Goal: Transaction & Acquisition: Obtain resource

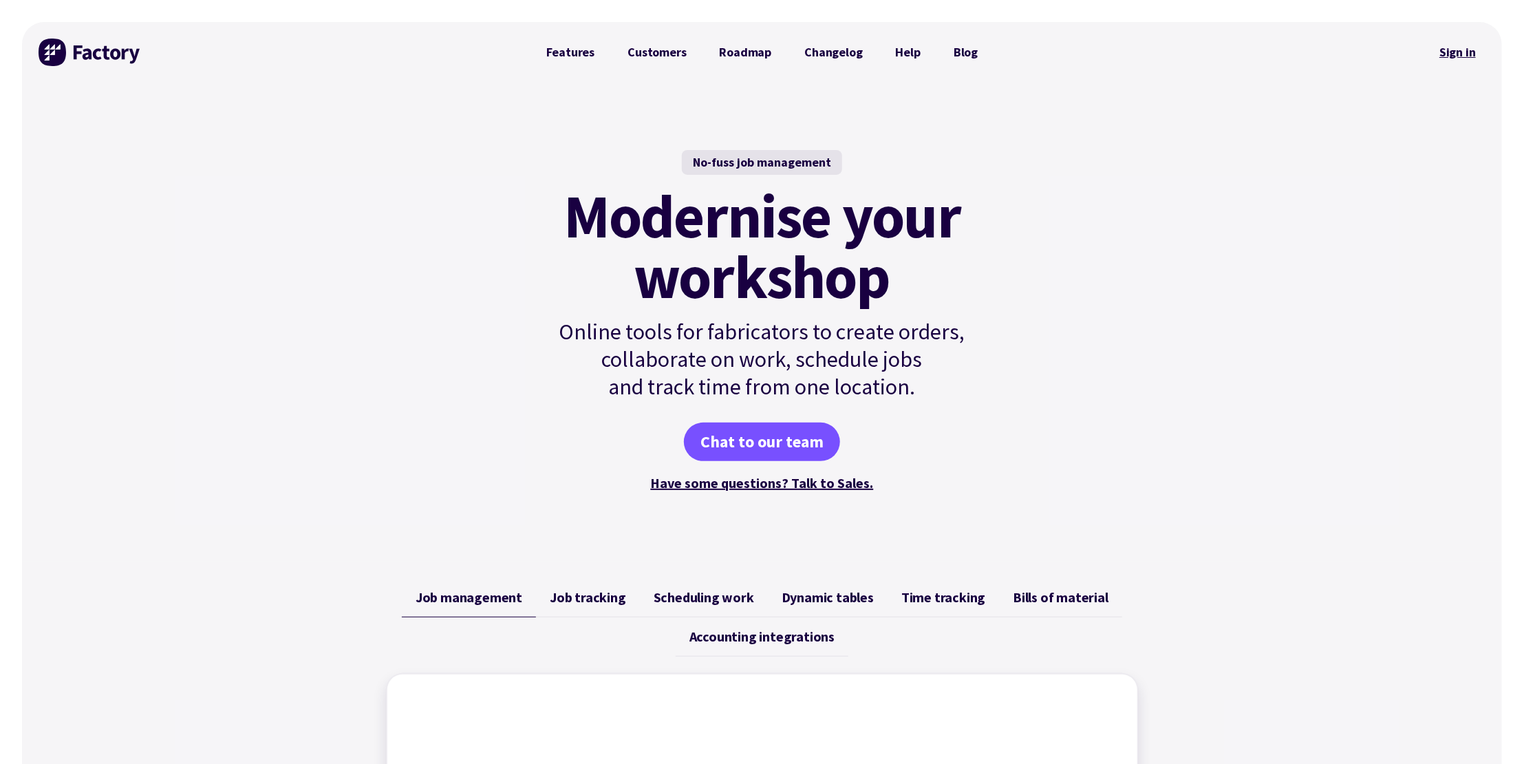
click at [1465, 48] on link "Sign in" at bounding box center [1458, 52] width 56 height 32
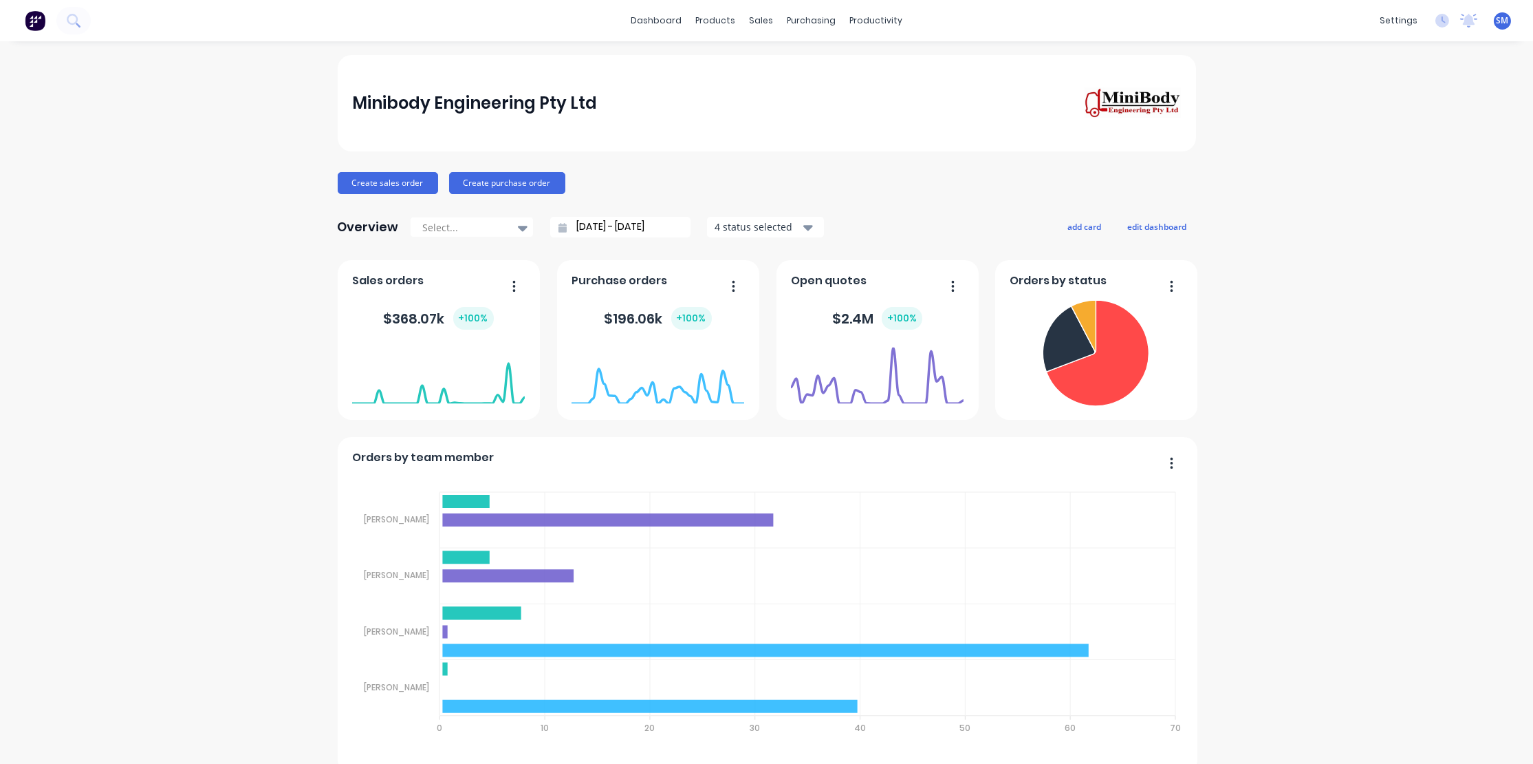
click at [799, 62] on div "Sales Orders" at bounding box center [807, 66] width 56 height 12
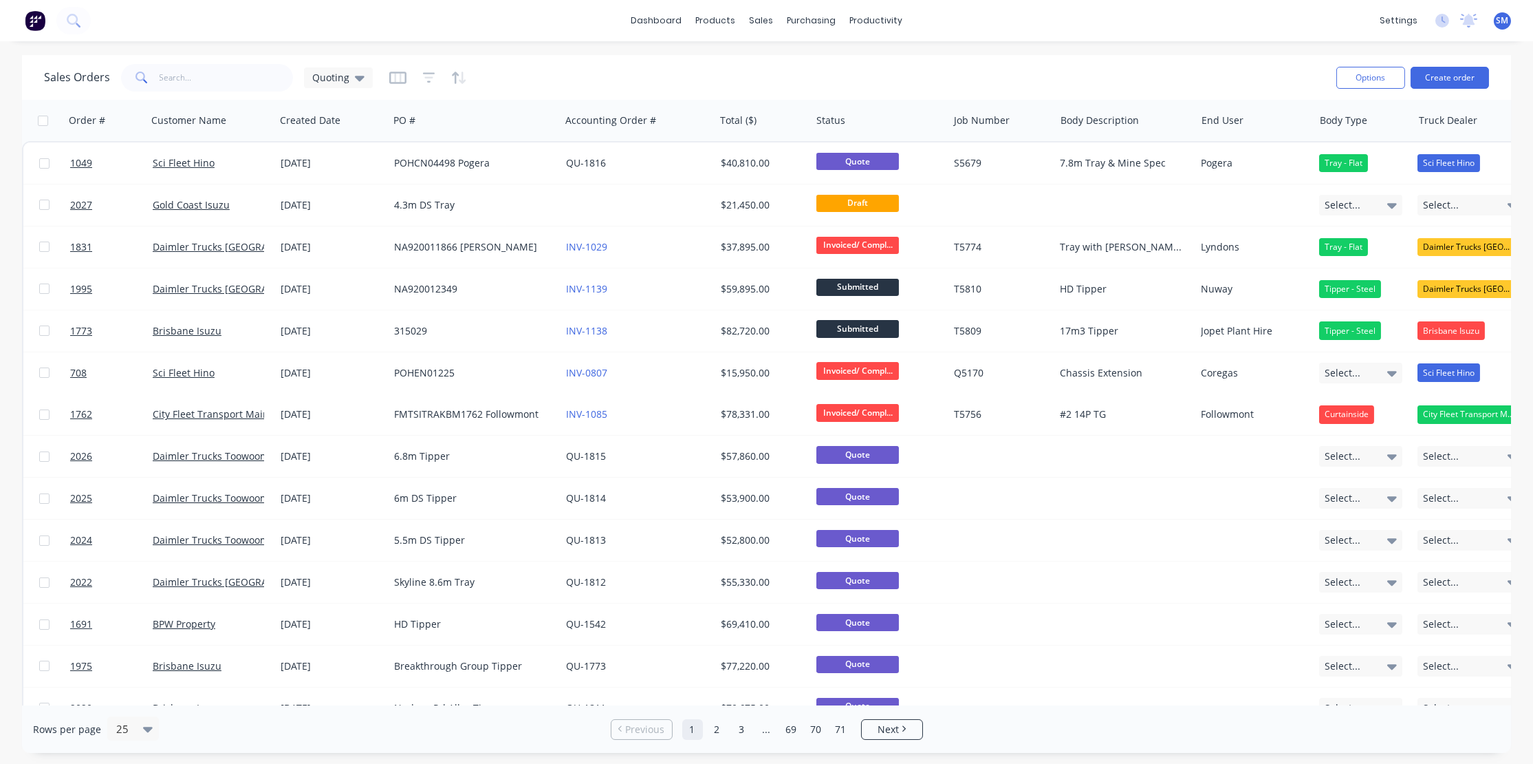
click at [752, 75] on div "Sales Orders Quoting" at bounding box center [685, 78] width 1282 height 34
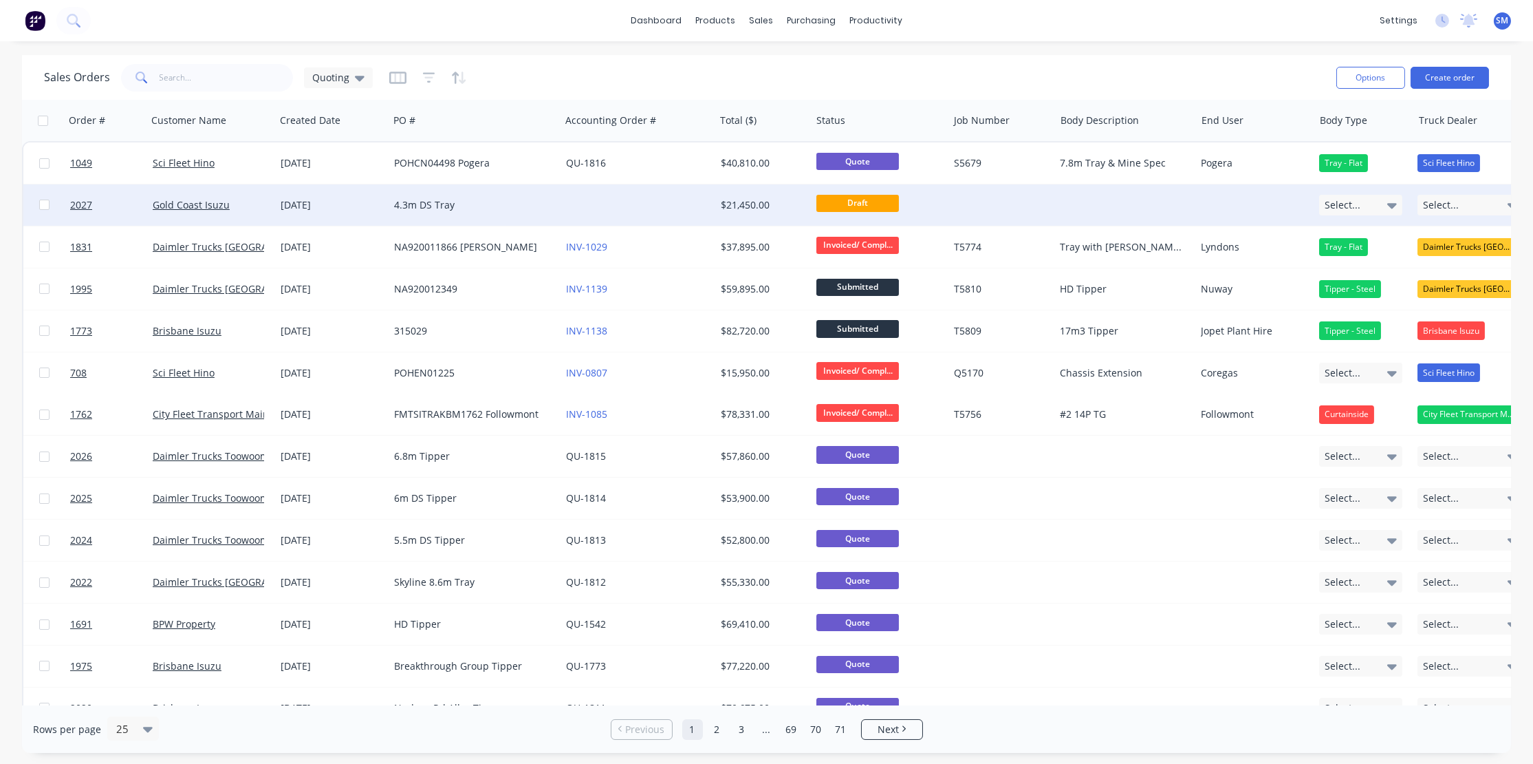
click at [319, 200] on div "[DATE]" at bounding box center [332, 205] width 103 height 14
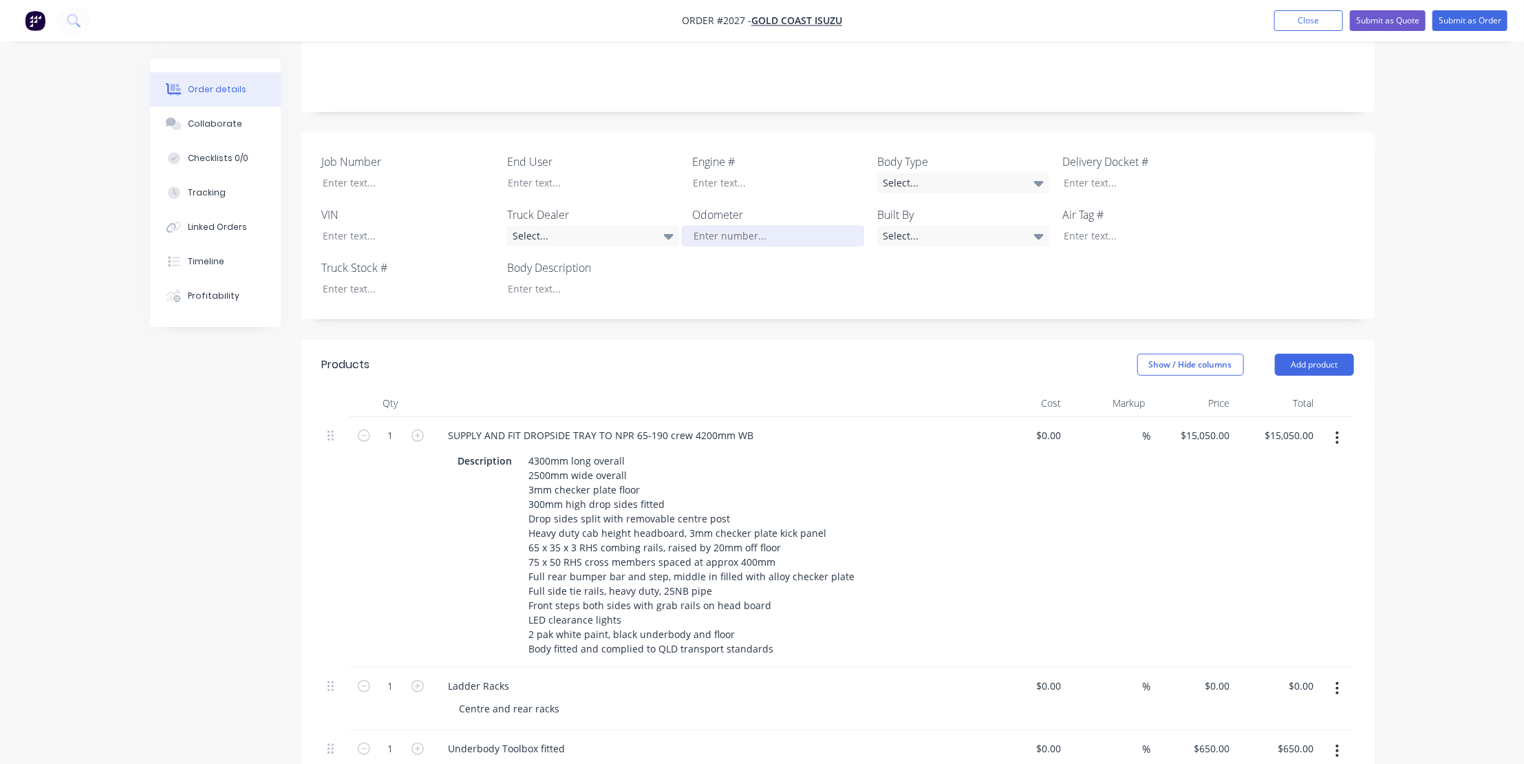
scroll to position [438, 0]
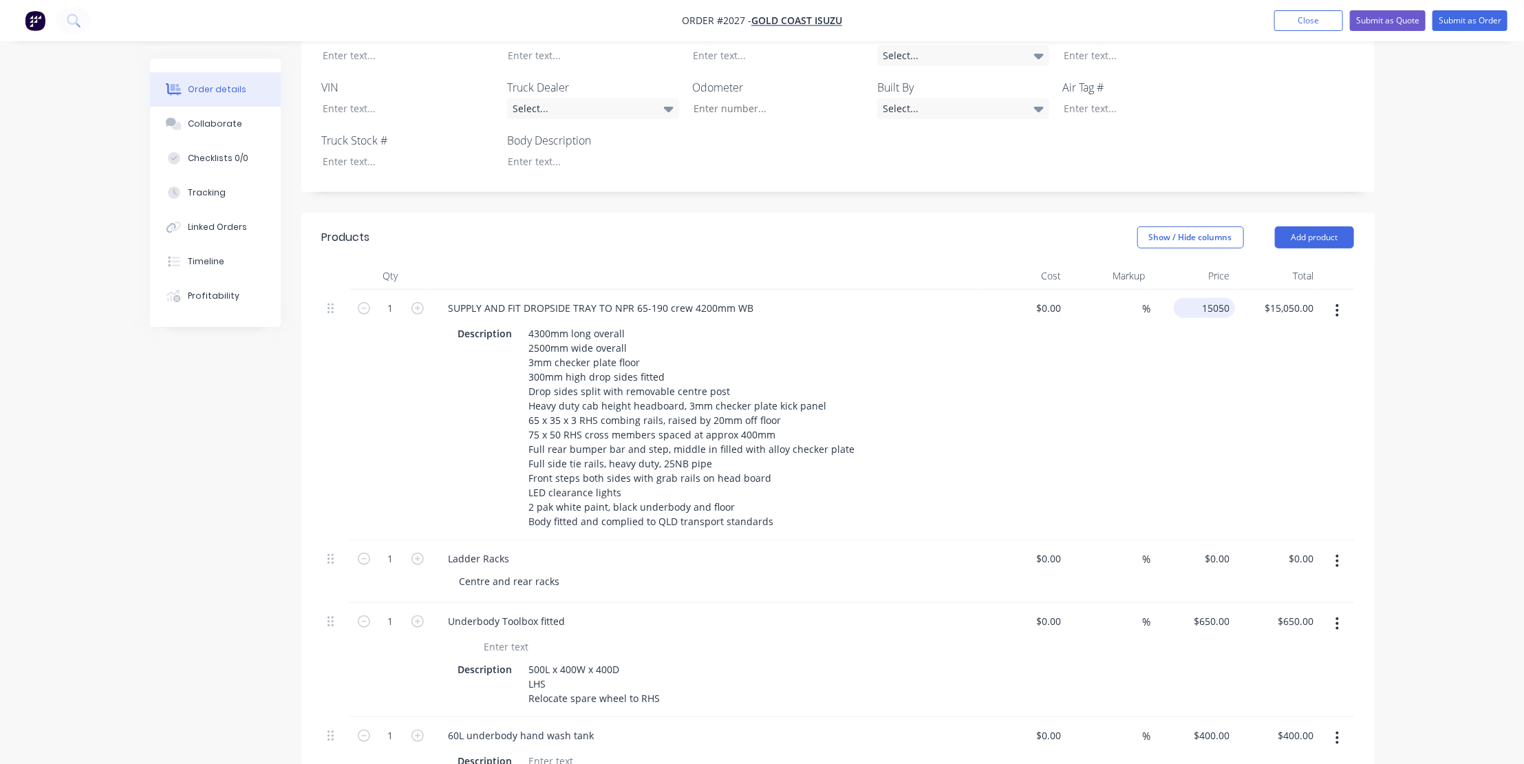
click at [1217, 298] on input "15050" at bounding box center [1207, 308] width 56 height 20
type input "$18,050.00"
type input "18050.00"
type input "18050"
type input "$18,050.00"
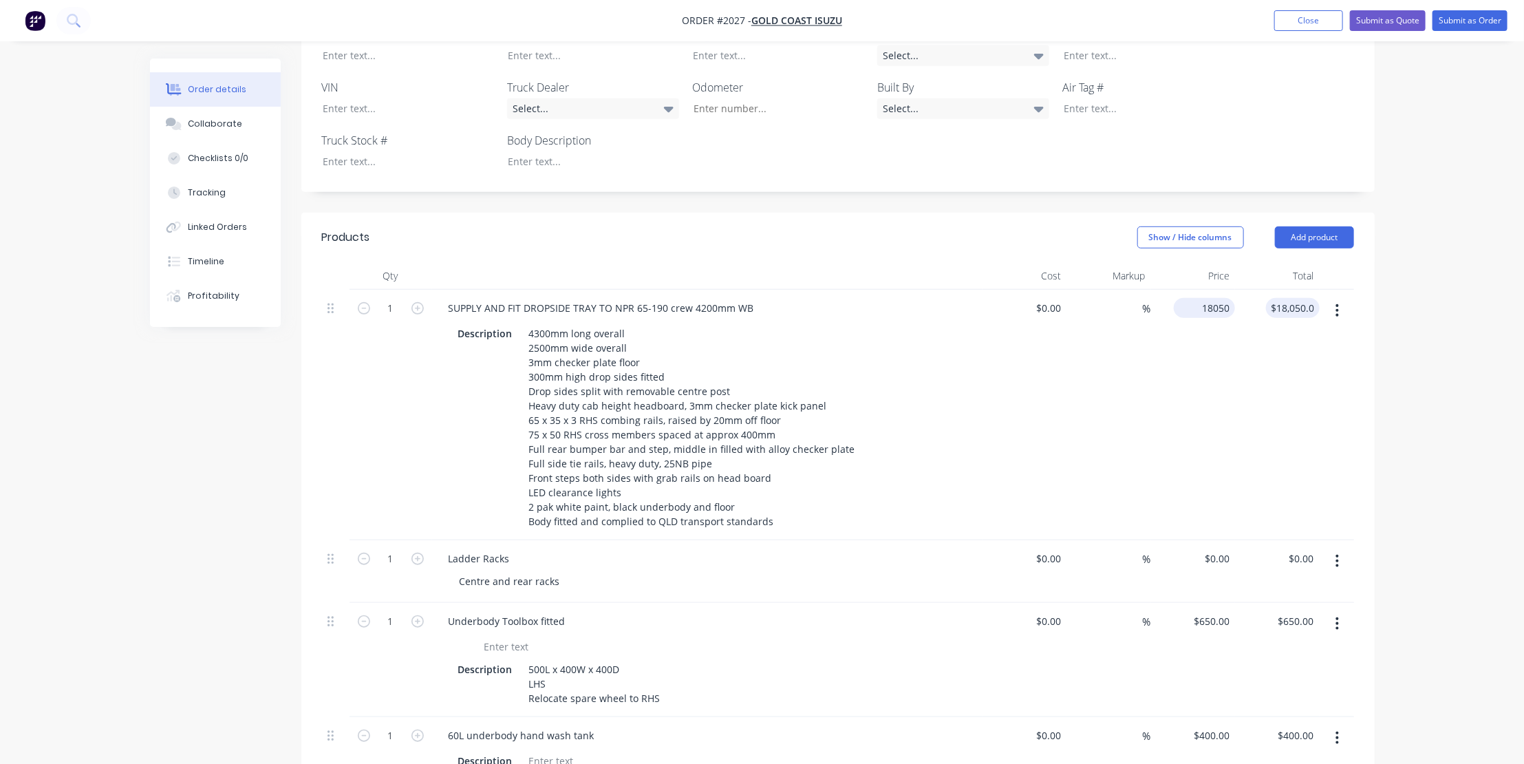
click at [1204, 298] on input "18050" at bounding box center [1207, 308] width 56 height 20
type input "18550"
type input "18050.00"
type input "$18,550.00"
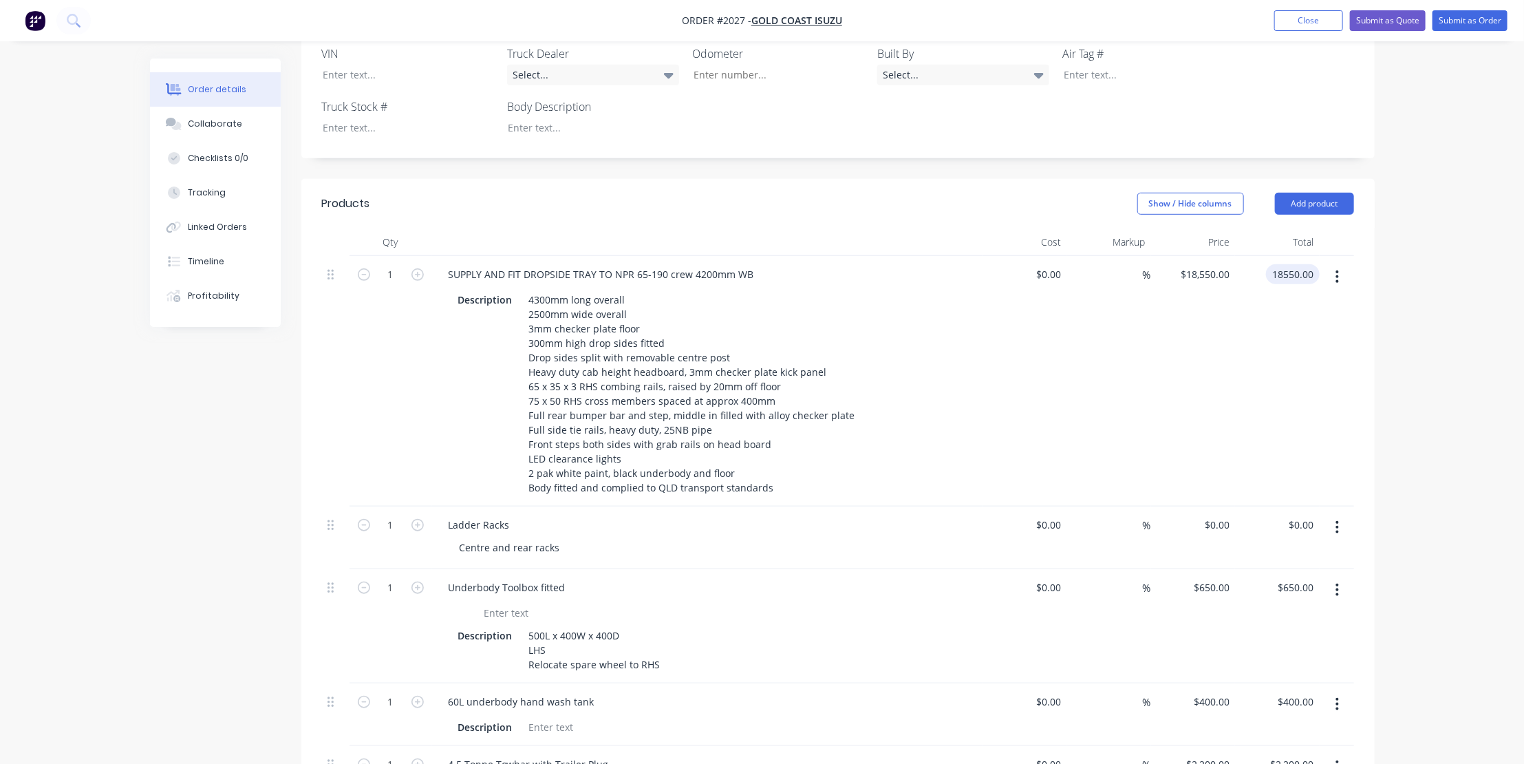
scroll to position [500, 0]
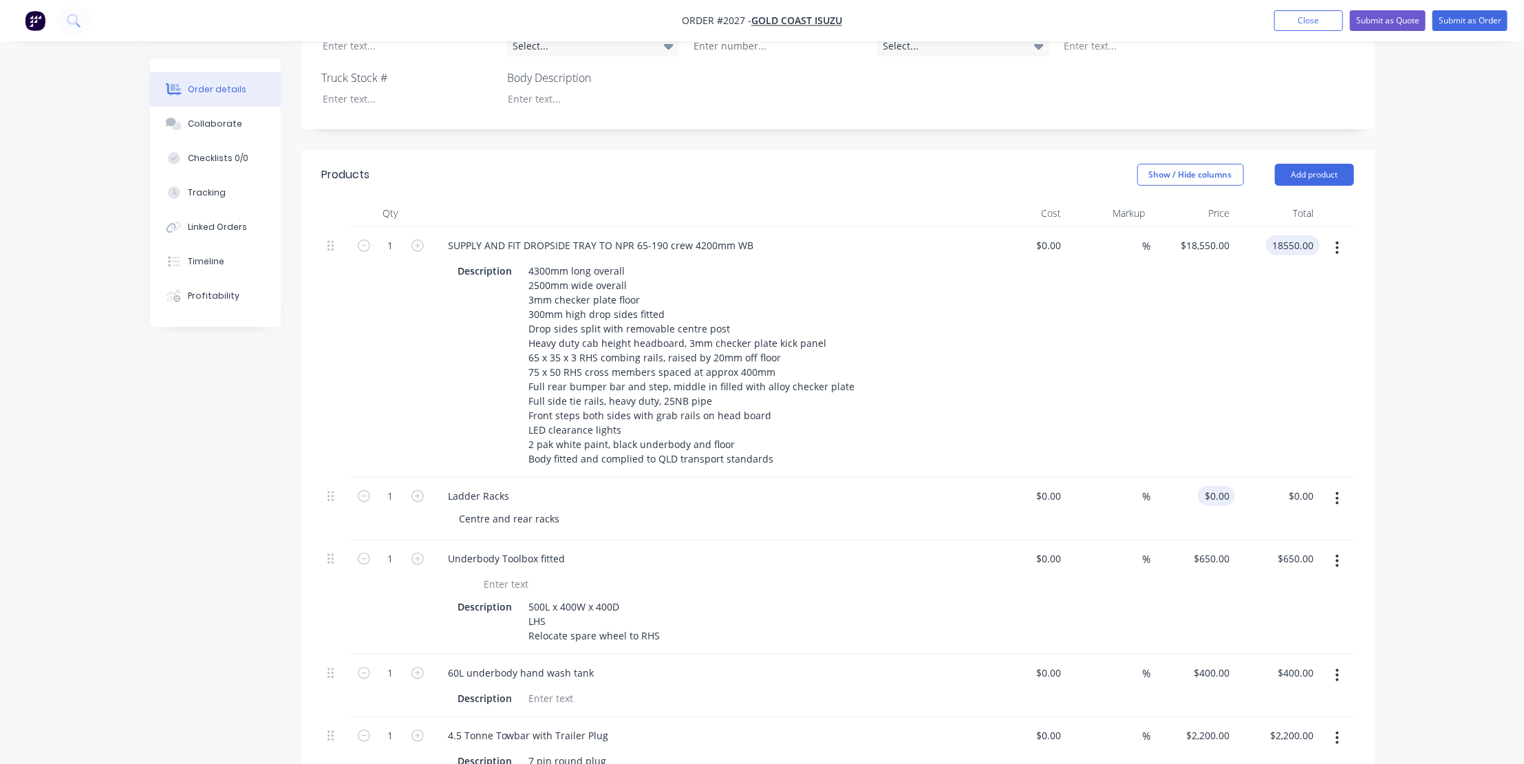
type input "$18,550.00"
click at [1221, 486] on input "0" at bounding box center [1219, 496] width 32 height 20
type input "$1,500.00"
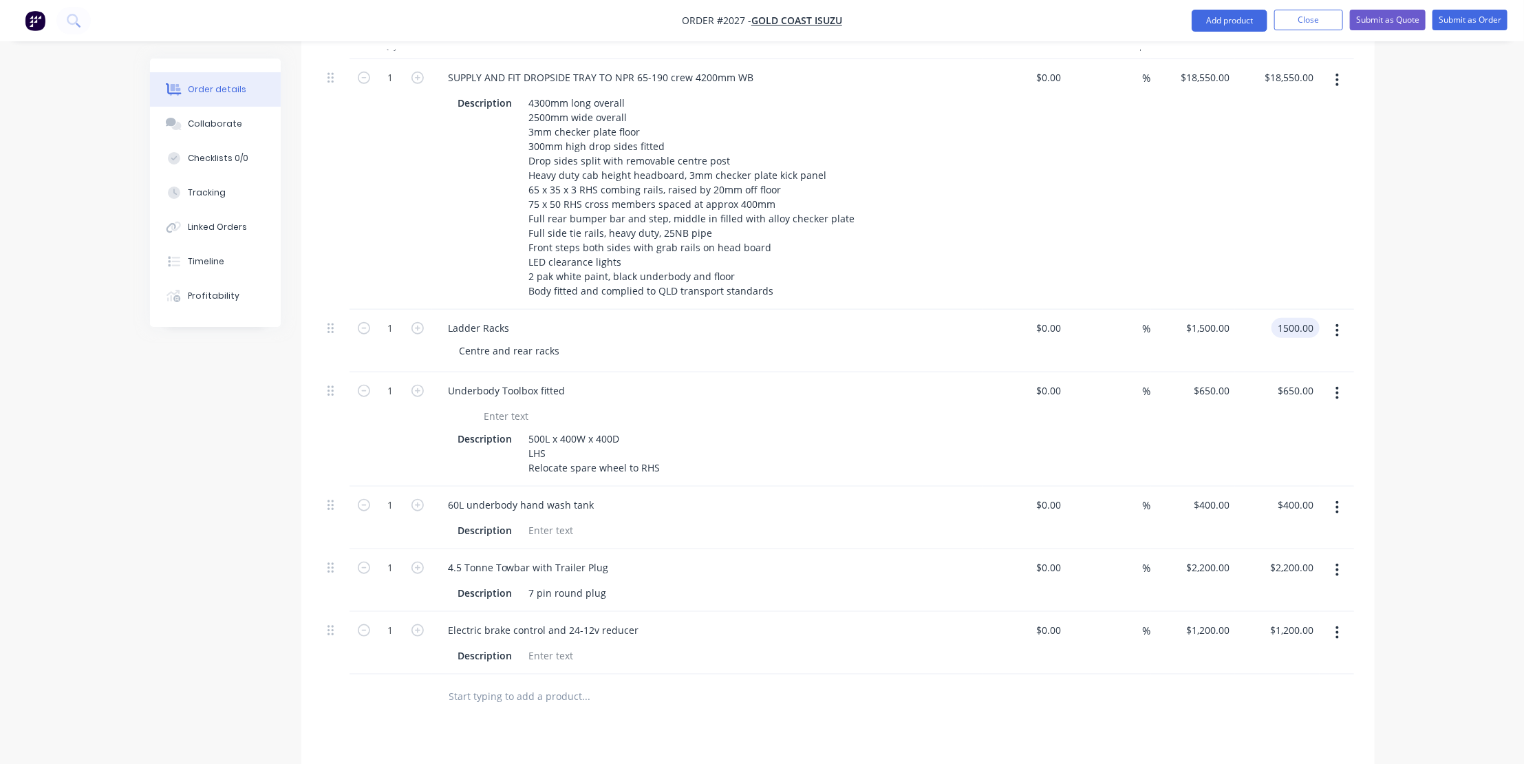
scroll to position [688, 0]
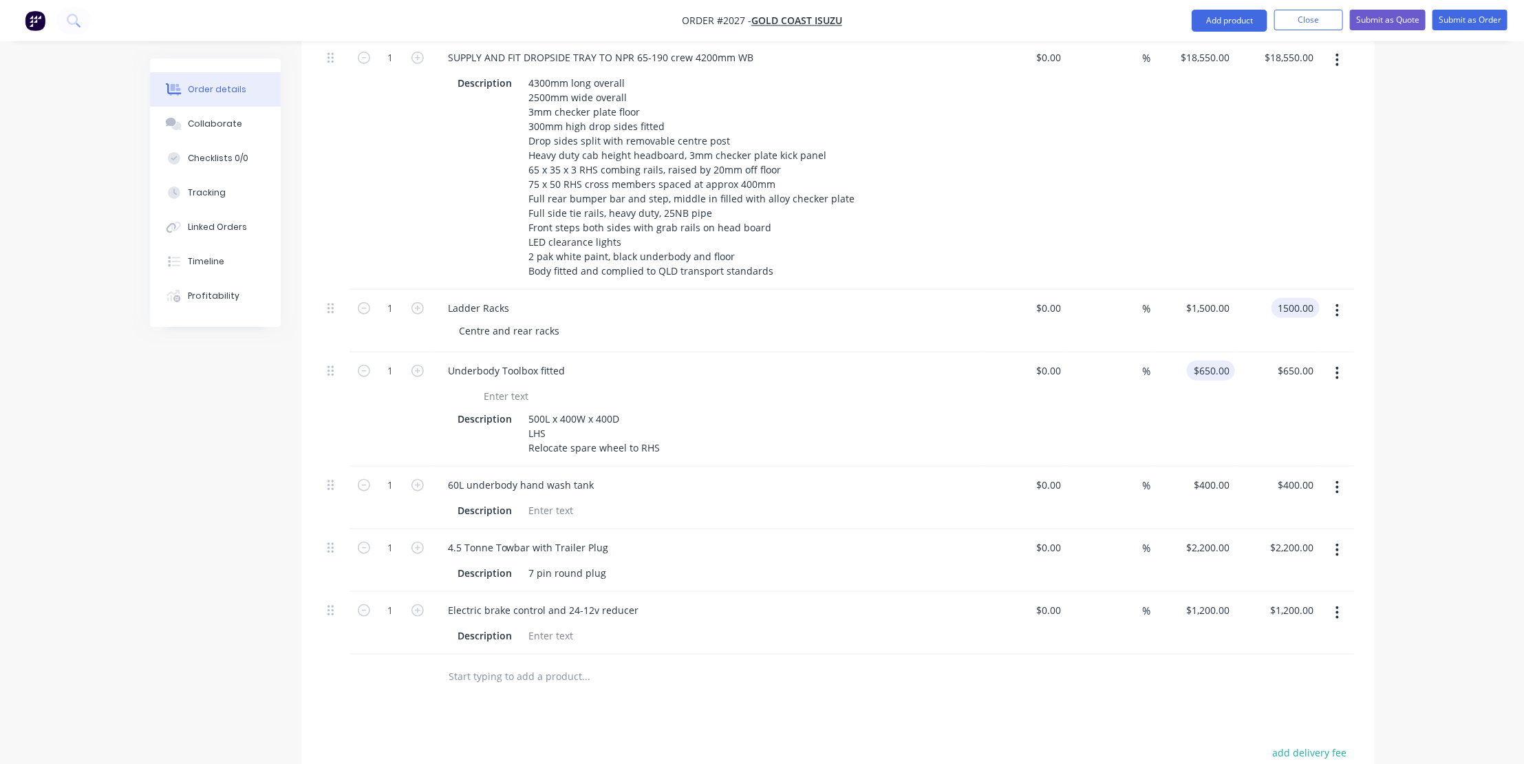
type input "$1,500.00"
click at [1215, 360] on input "650" at bounding box center [1223, 370] width 23 height 20
type input "850"
type input "650.00"
type input "$850.00"
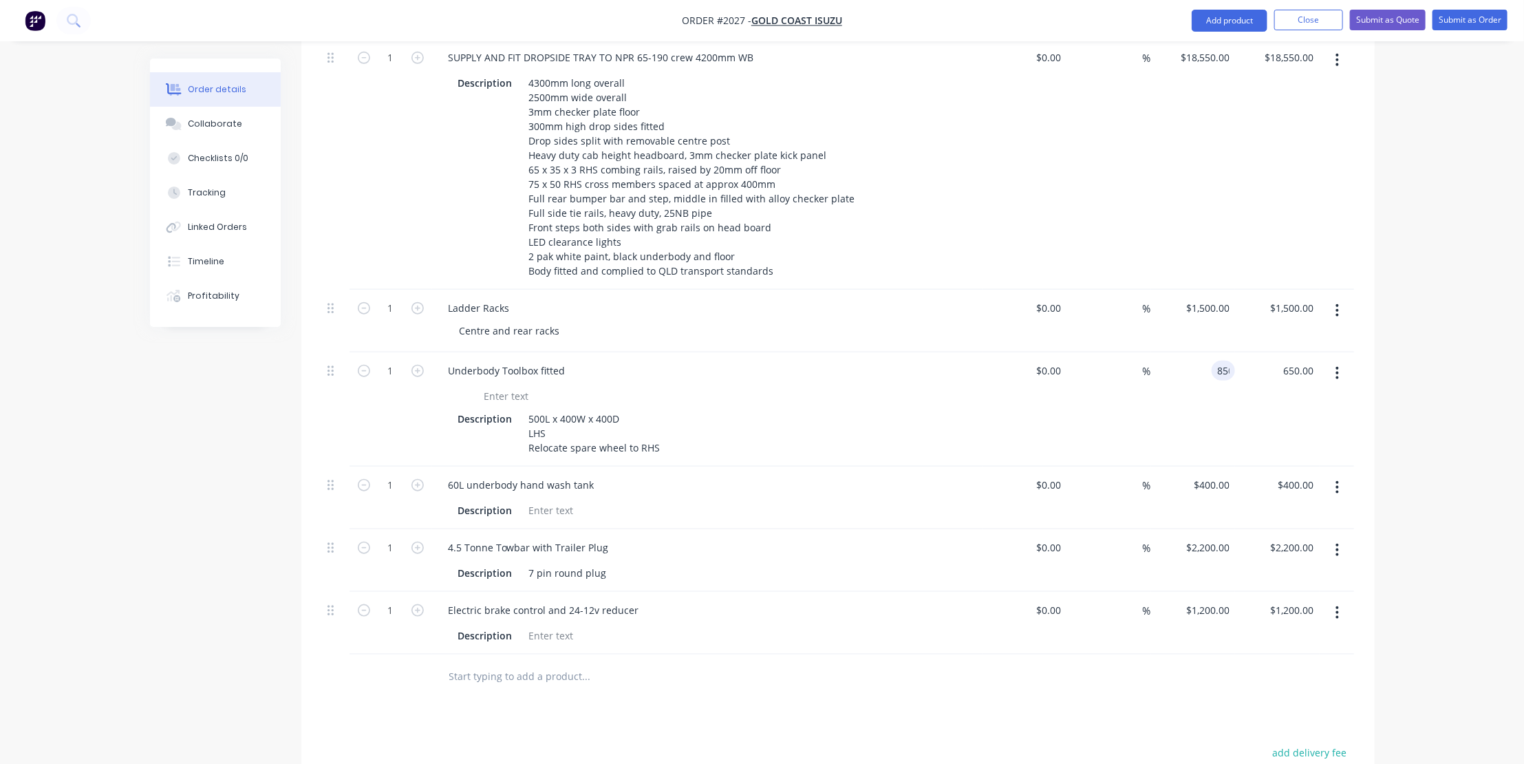
type input "850.00"
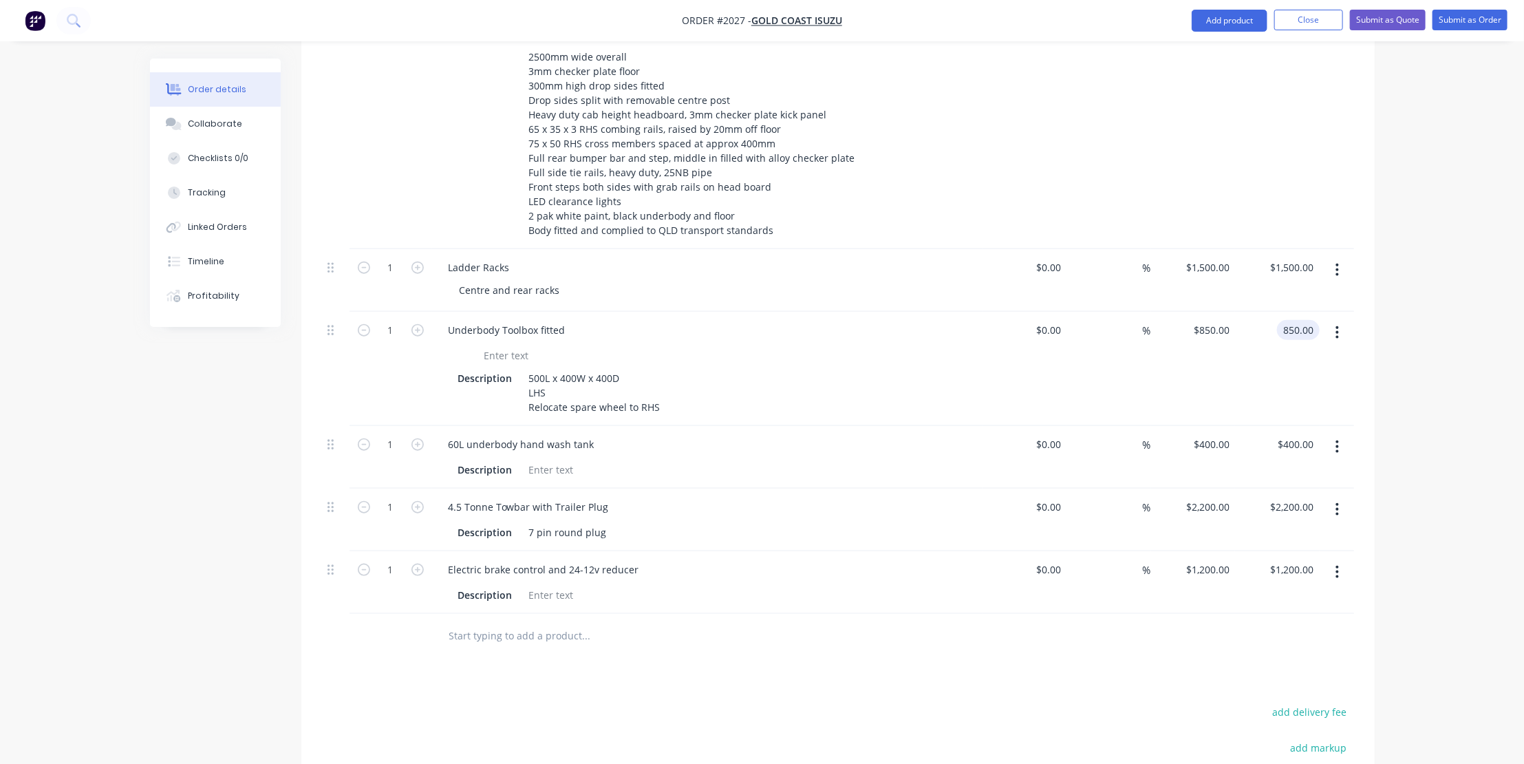
scroll to position [750, 0]
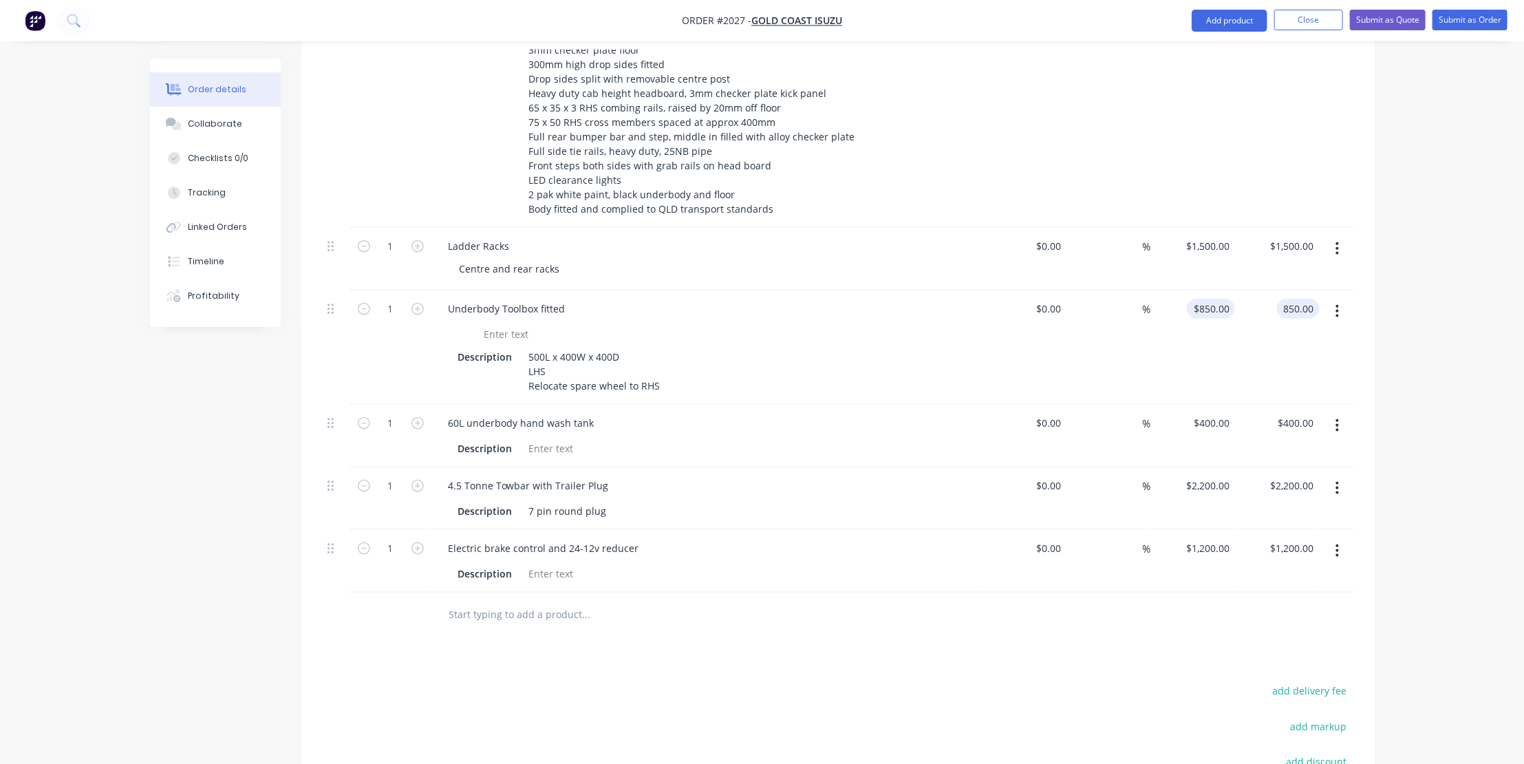
type input "850"
type input "$850.00"
click at [1209, 299] on div "850 $850.00" at bounding box center [1211, 309] width 48 height 20
type input "$900.00"
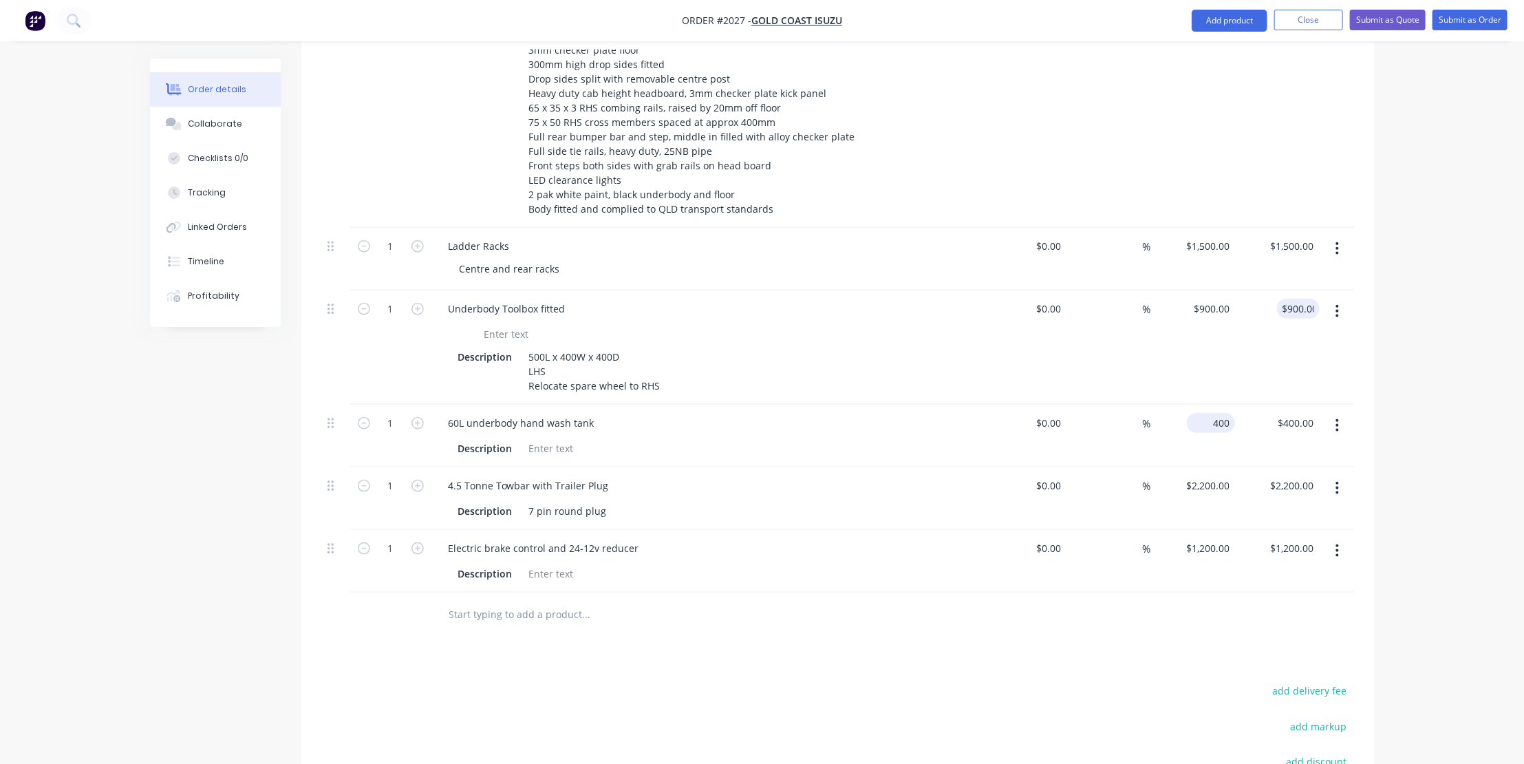
click at [1212, 413] on input "400" at bounding box center [1213, 423] width 43 height 20
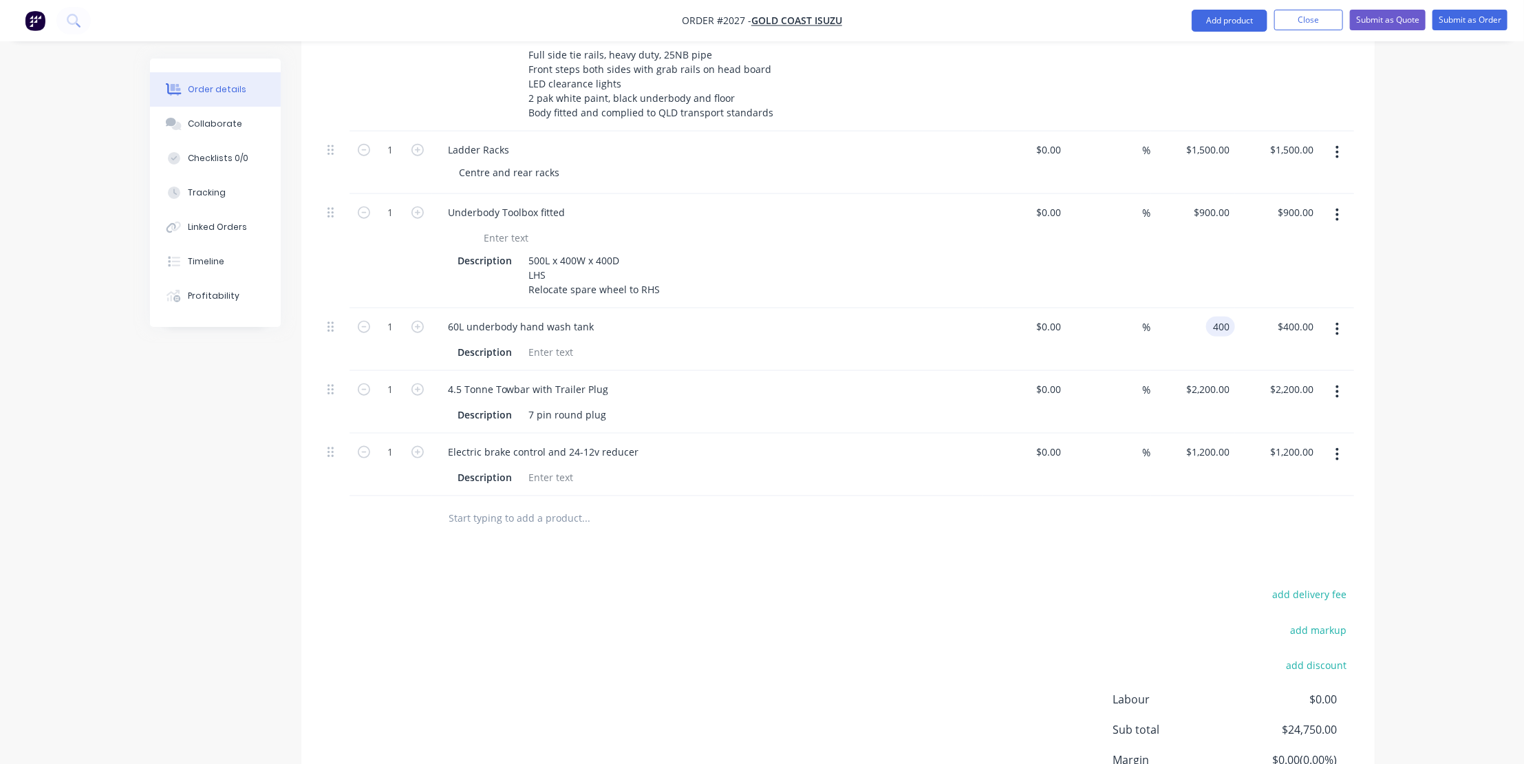
scroll to position [875, 0]
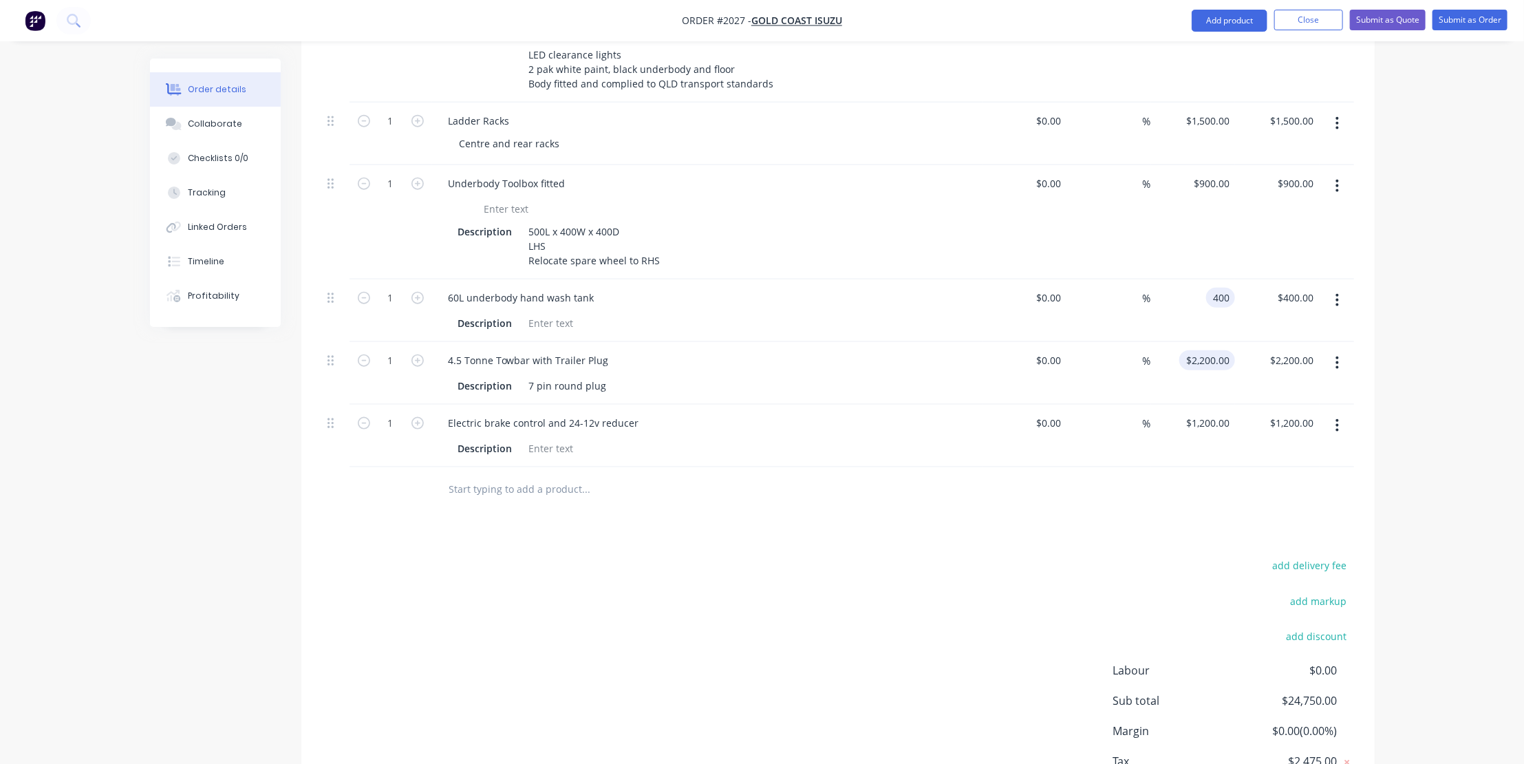
type input "$400.00"
click at [1221, 350] on input "2200" at bounding box center [1210, 360] width 50 height 20
type input "2600"
type input "2200.00"
type input "$2,600.00"
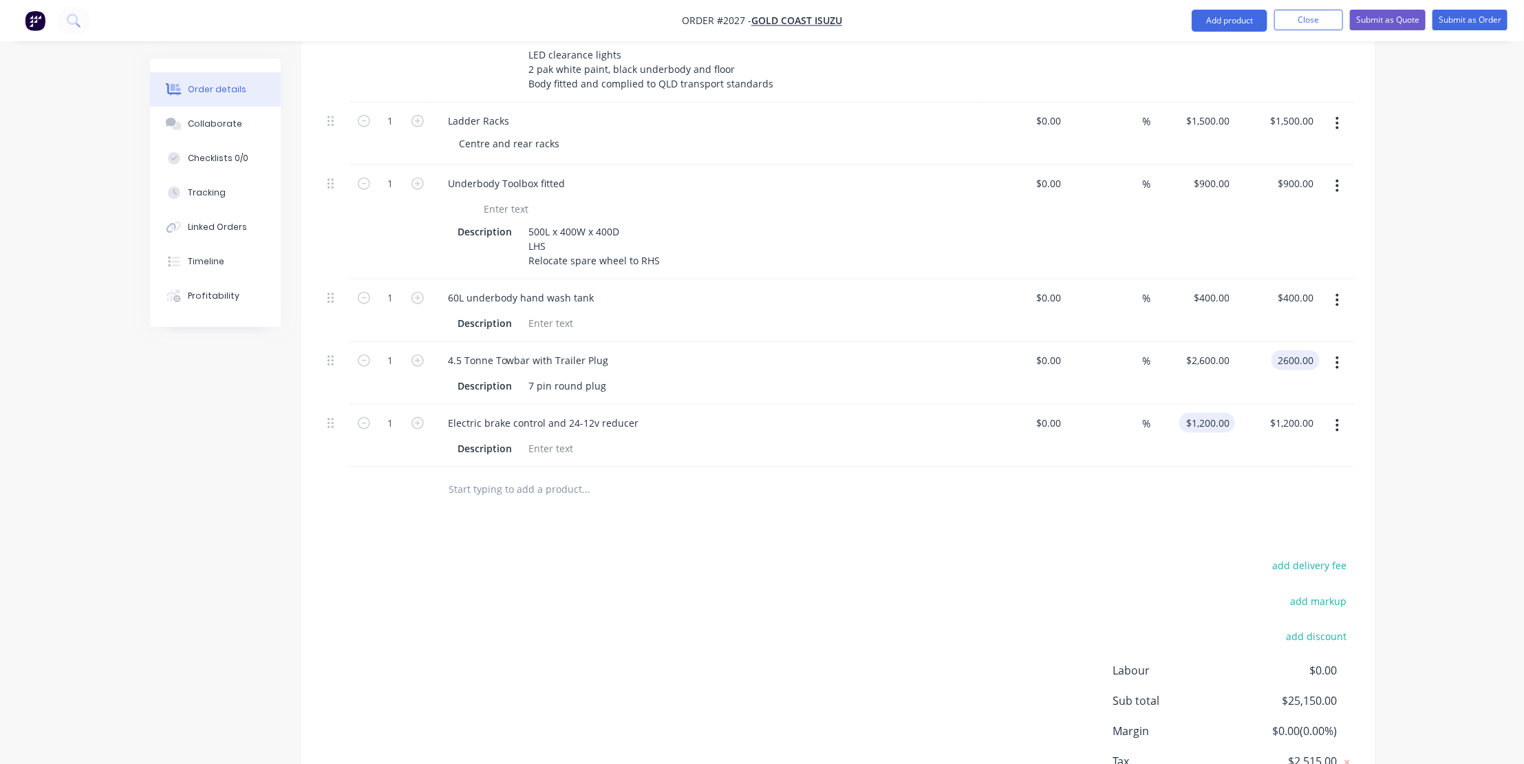
type input "$2,600.00"
click at [1212, 413] on input "1200" at bounding box center [1220, 423] width 29 height 20
type input "$1,200.00"
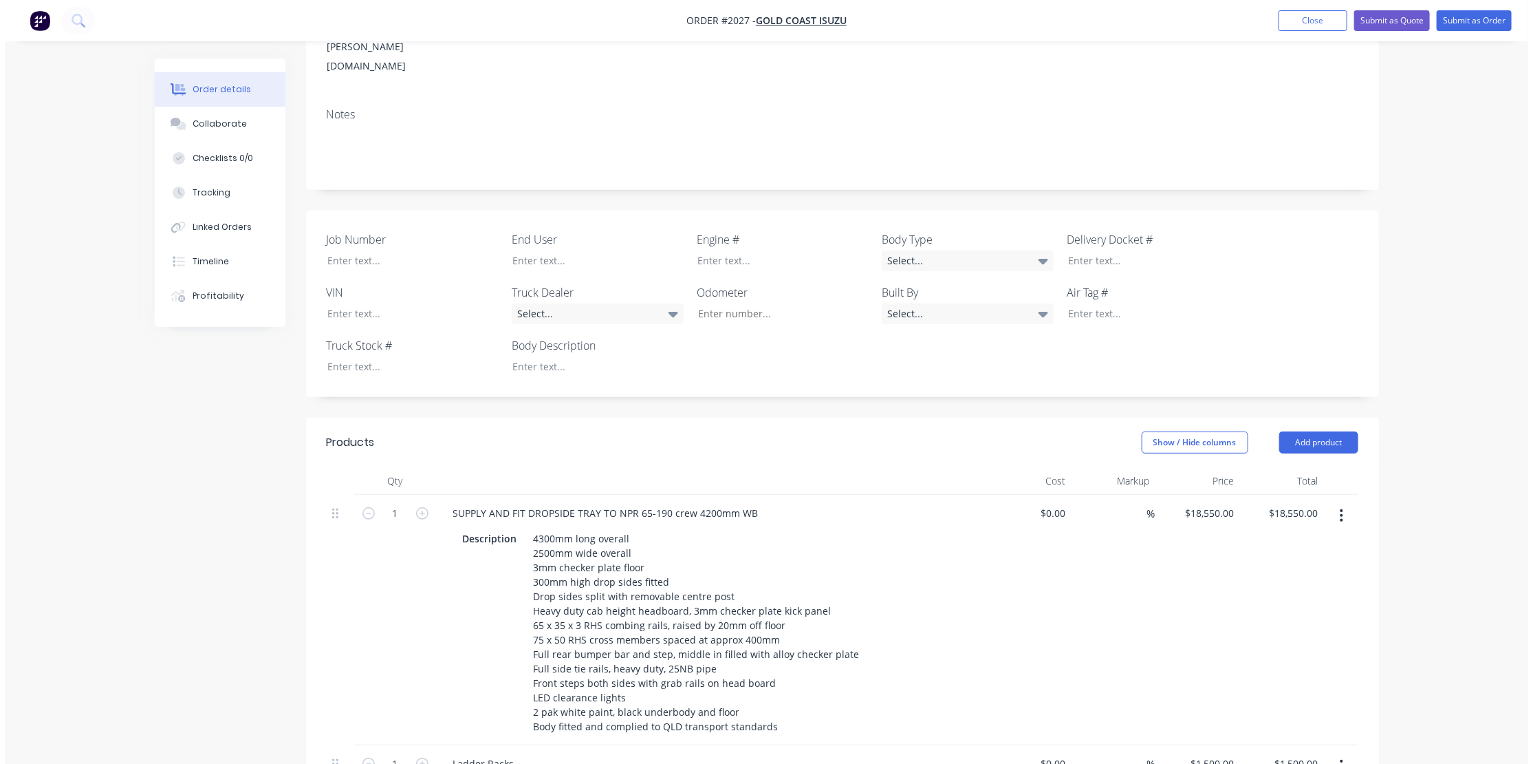
scroll to position [0, 0]
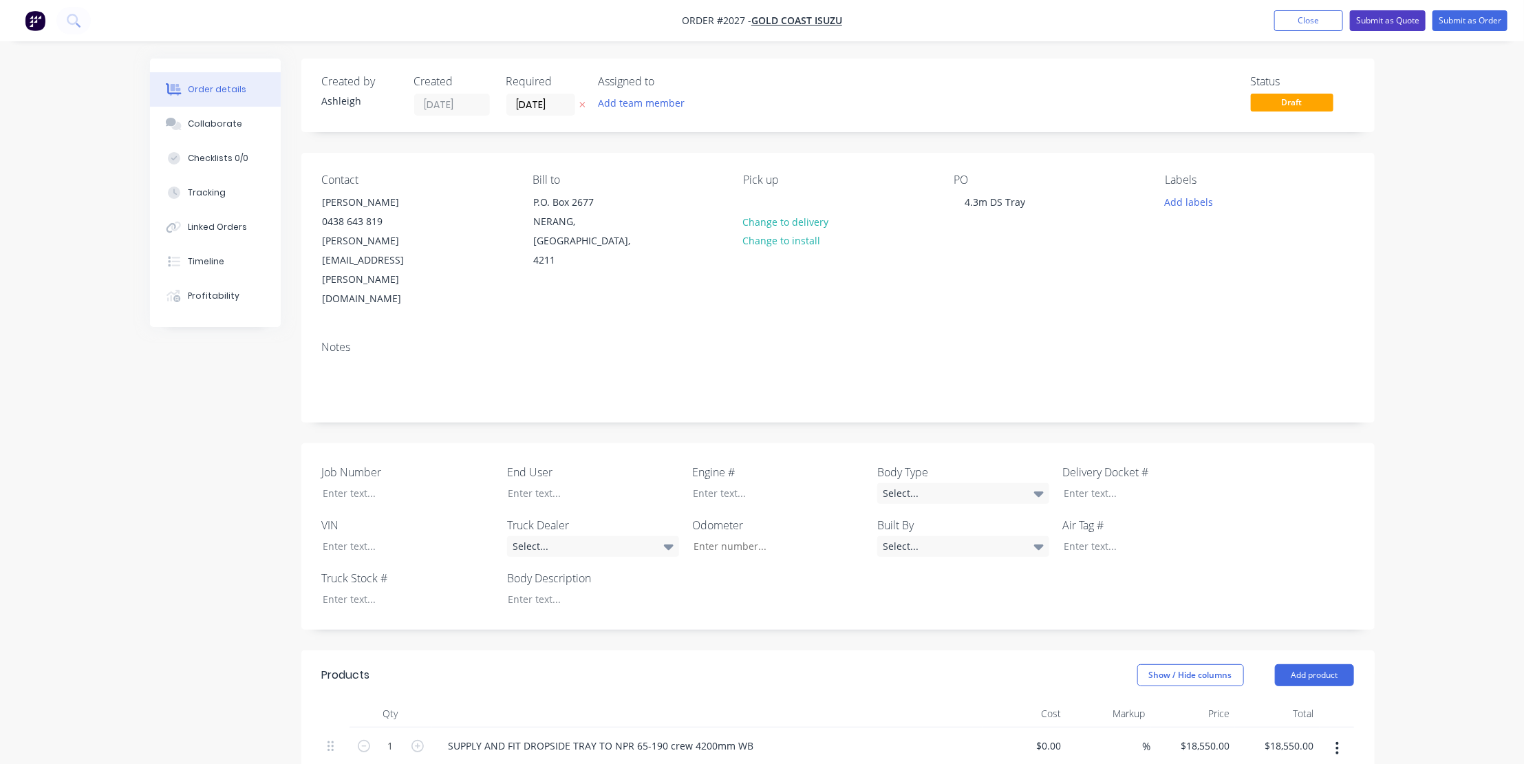
type input "$1,200.00"
click at [1399, 15] on button "Submit as Quote" at bounding box center [1388, 20] width 76 height 21
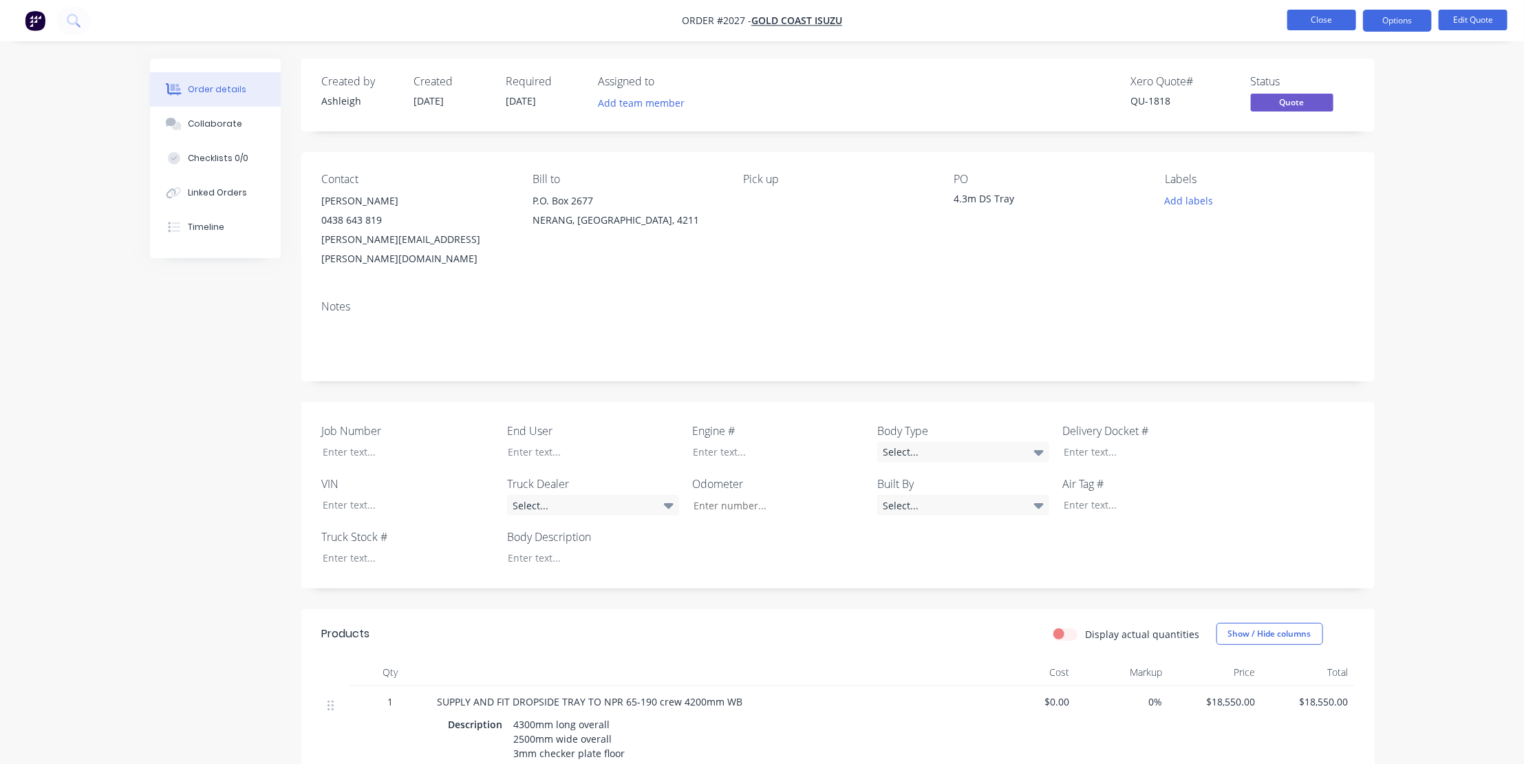
click at [1326, 13] on button "Close" at bounding box center [1321, 20] width 69 height 21
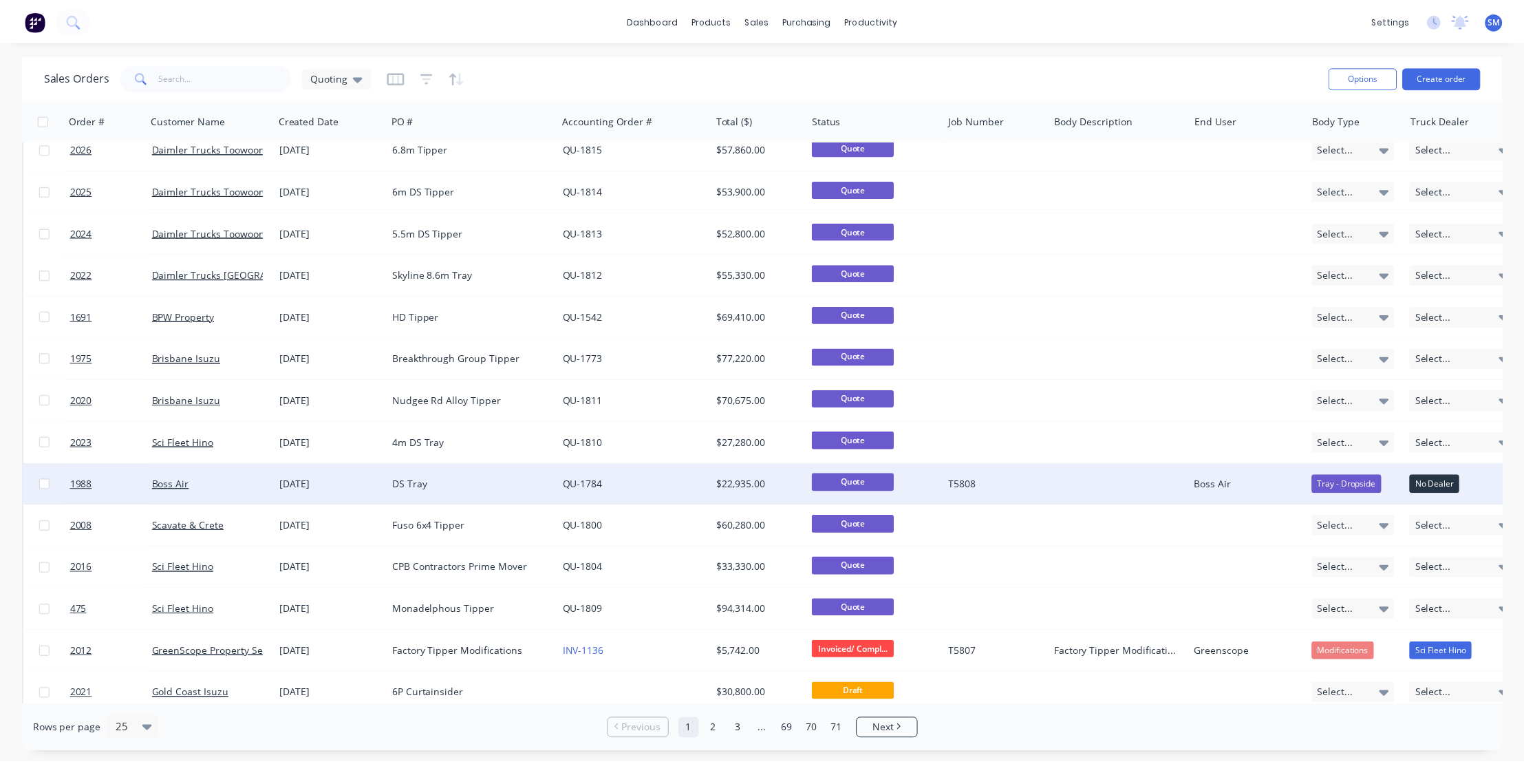
scroll to position [438, 0]
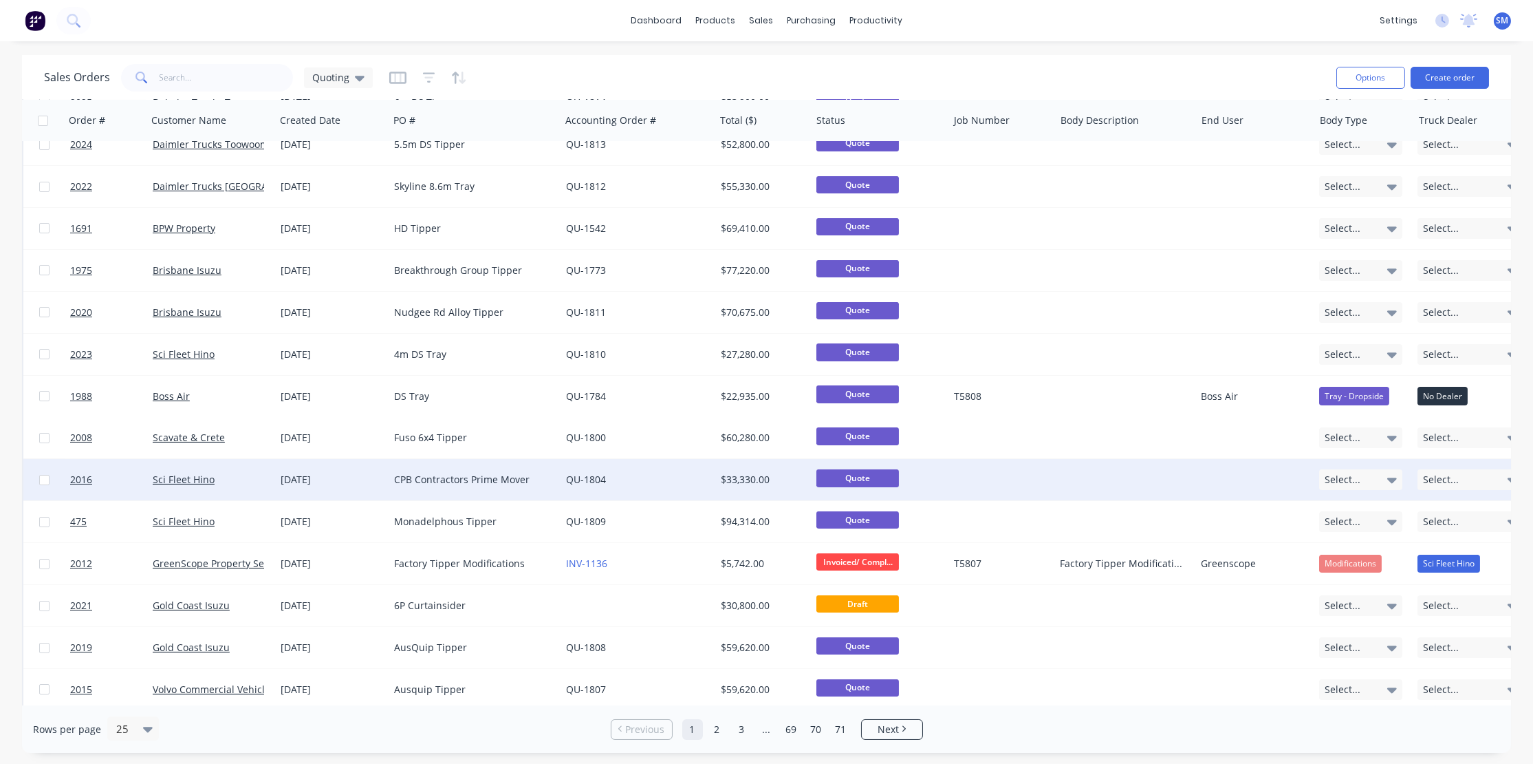
click at [437, 475] on div "CPB Contractors Prime Mover" at bounding box center [470, 480] width 153 height 14
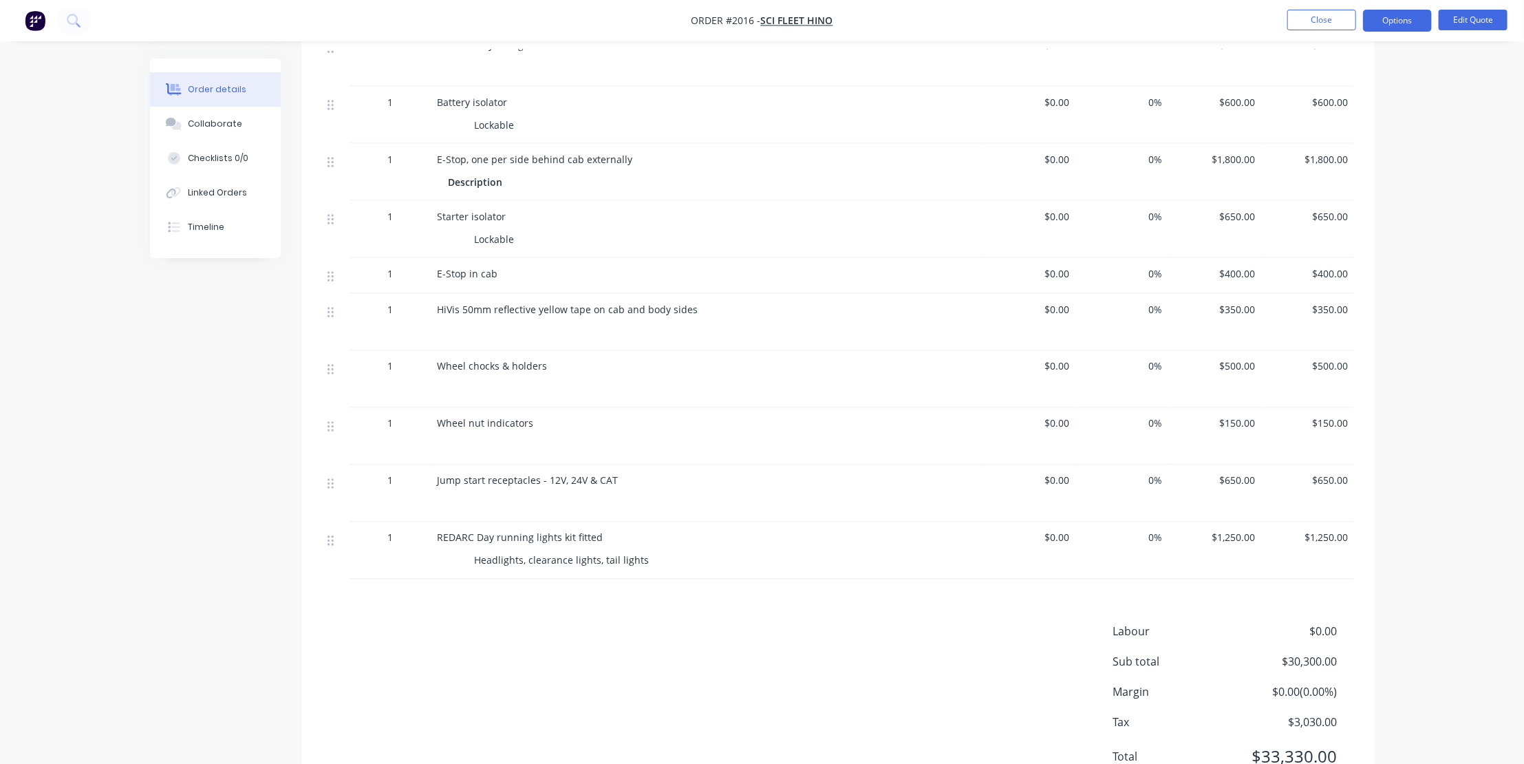
scroll to position [1336, 0]
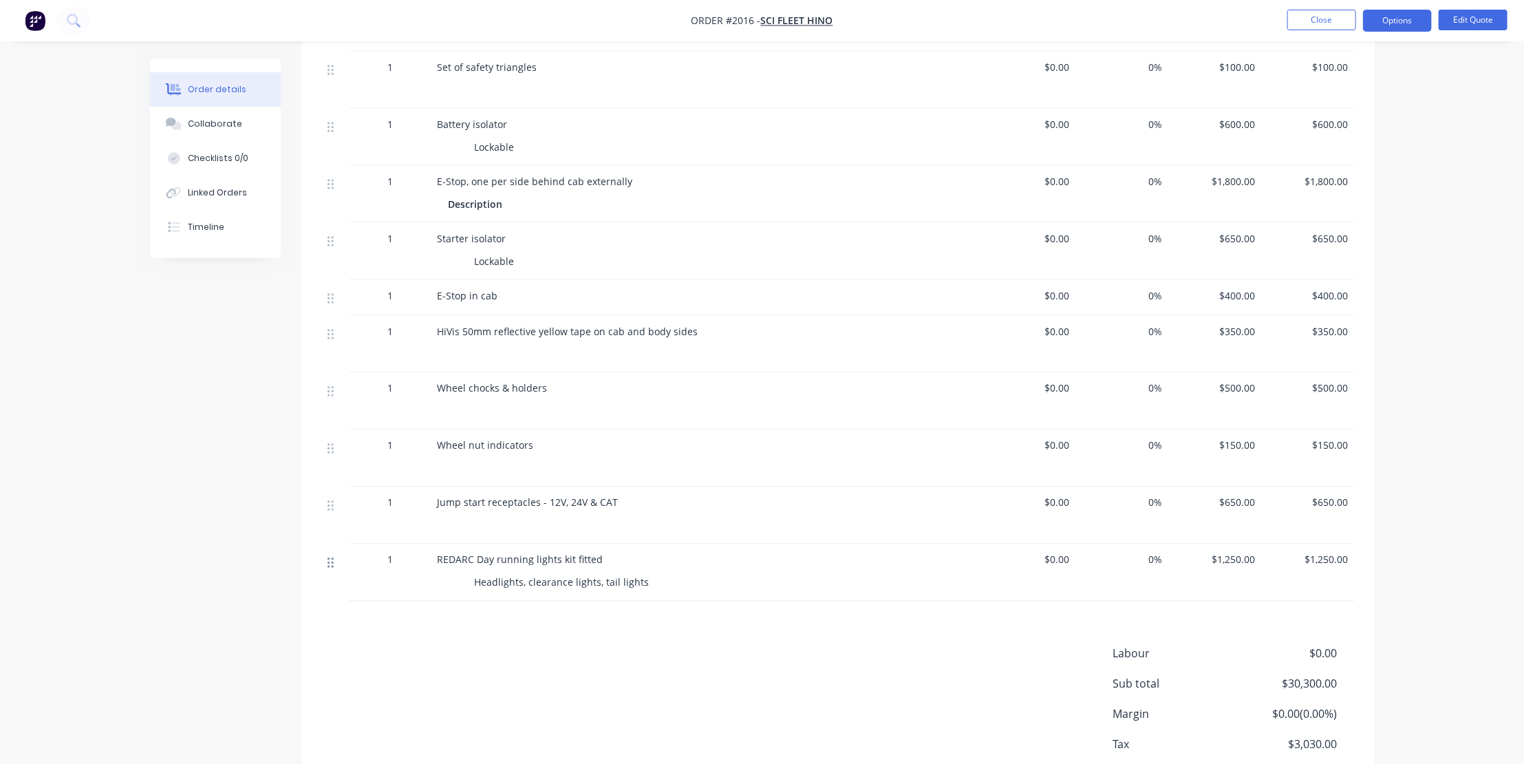
click at [330, 557] on icon at bounding box center [330, 563] width 6 height 12
click at [1400, 20] on button "Options" at bounding box center [1397, 21] width 69 height 22
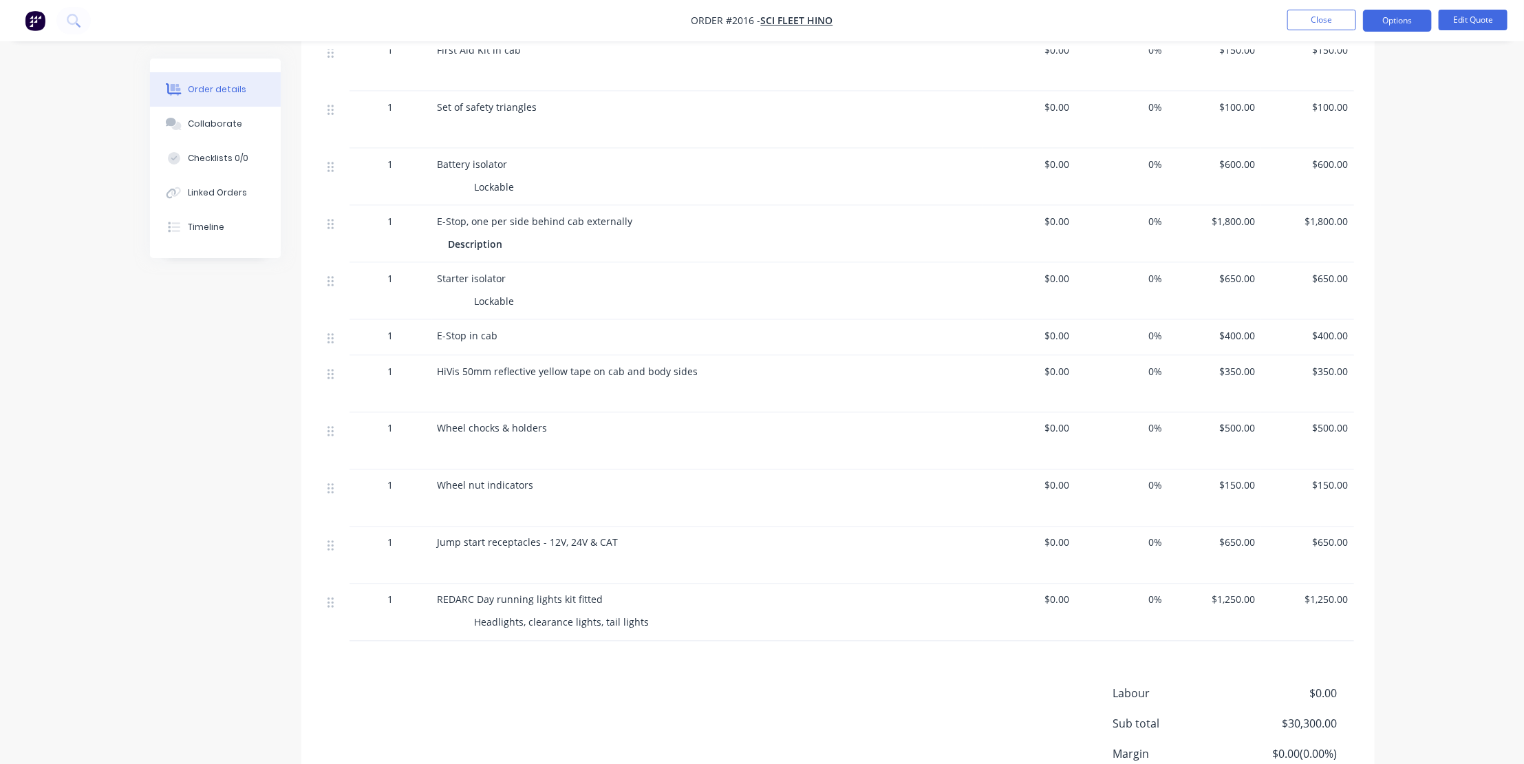
scroll to position [1273, 0]
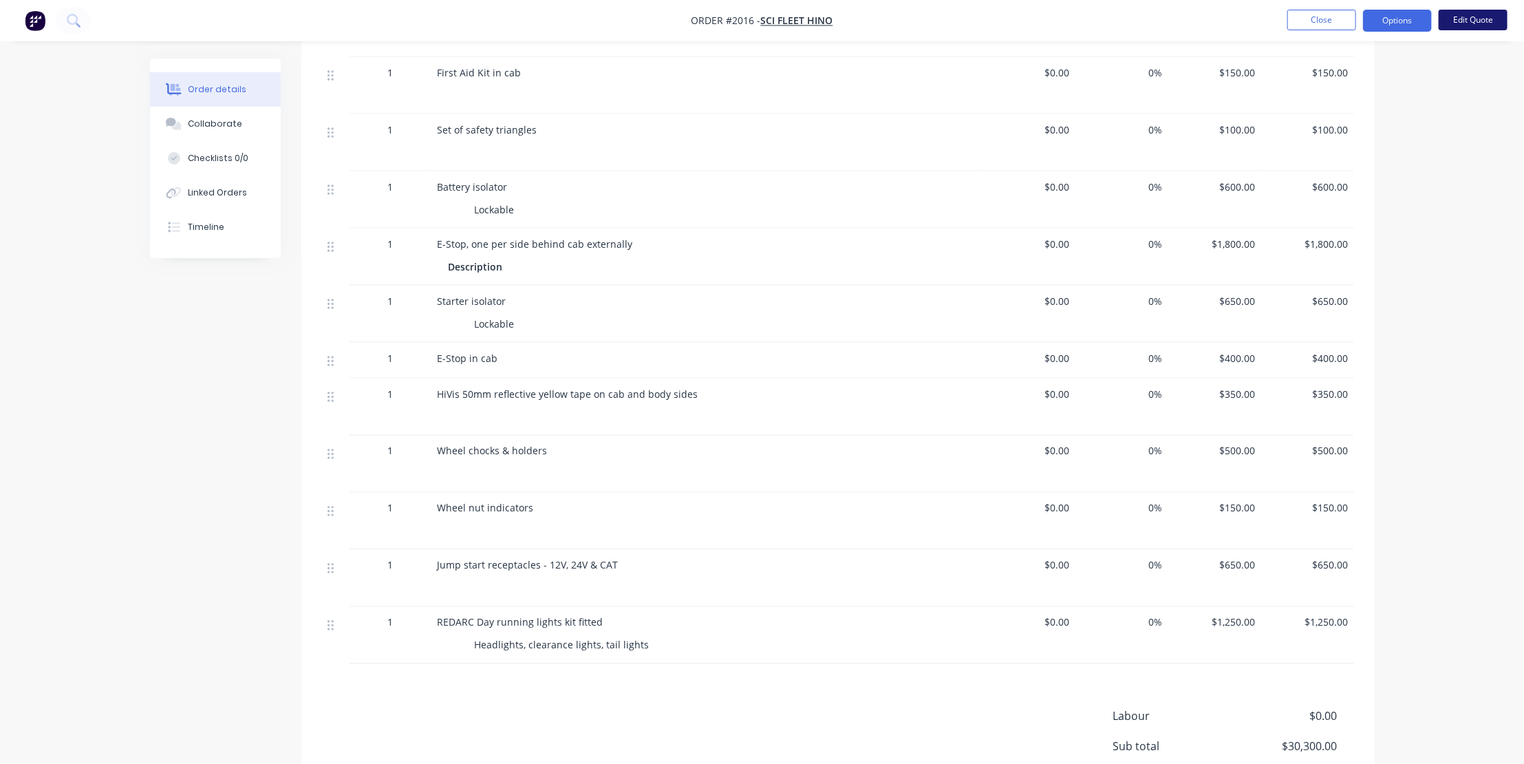
click at [1480, 19] on button "Edit Quote" at bounding box center [1473, 20] width 69 height 21
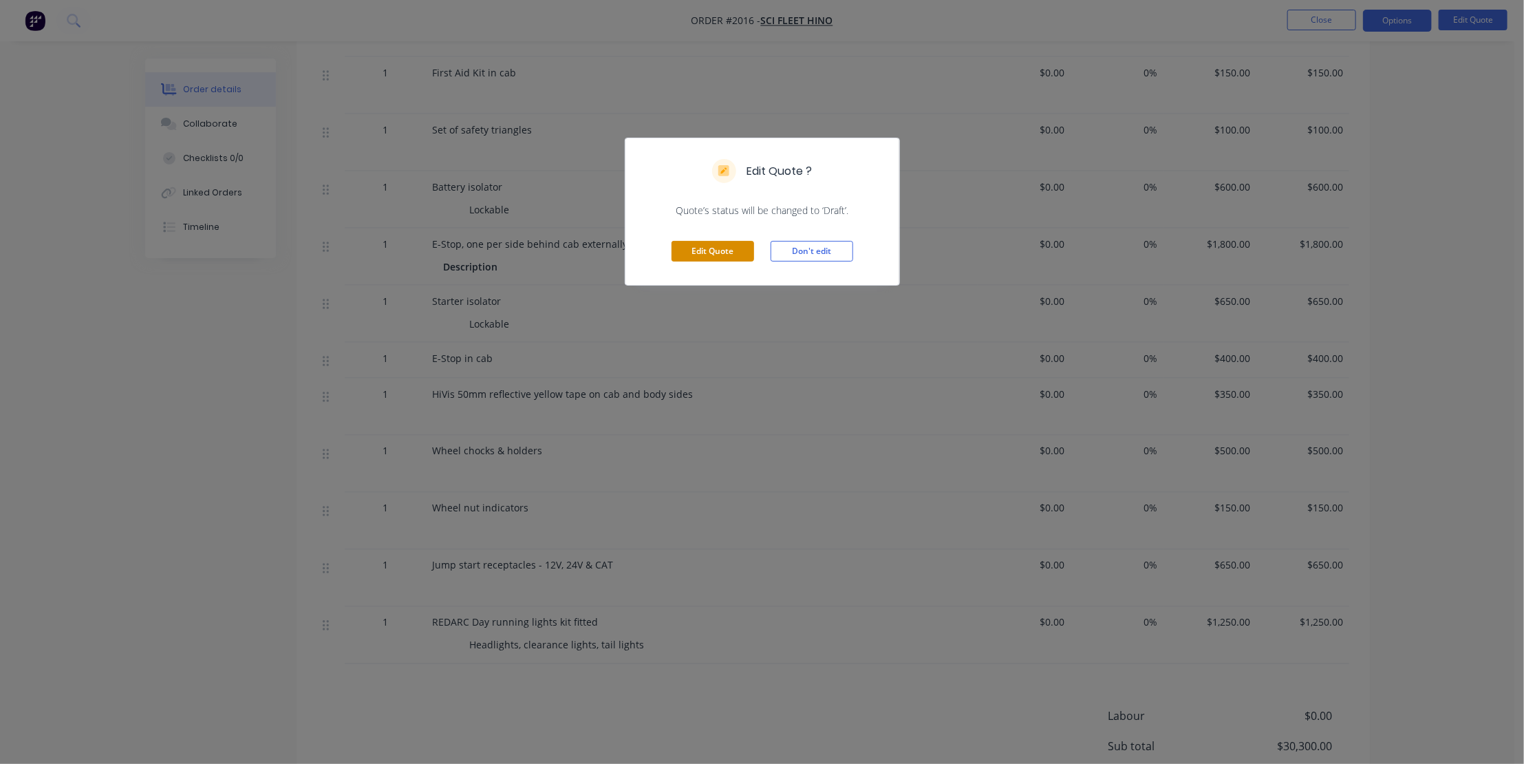
click at [709, 246] on button "Edit Quote" at bounding box center [712, 251] width 83 height 21
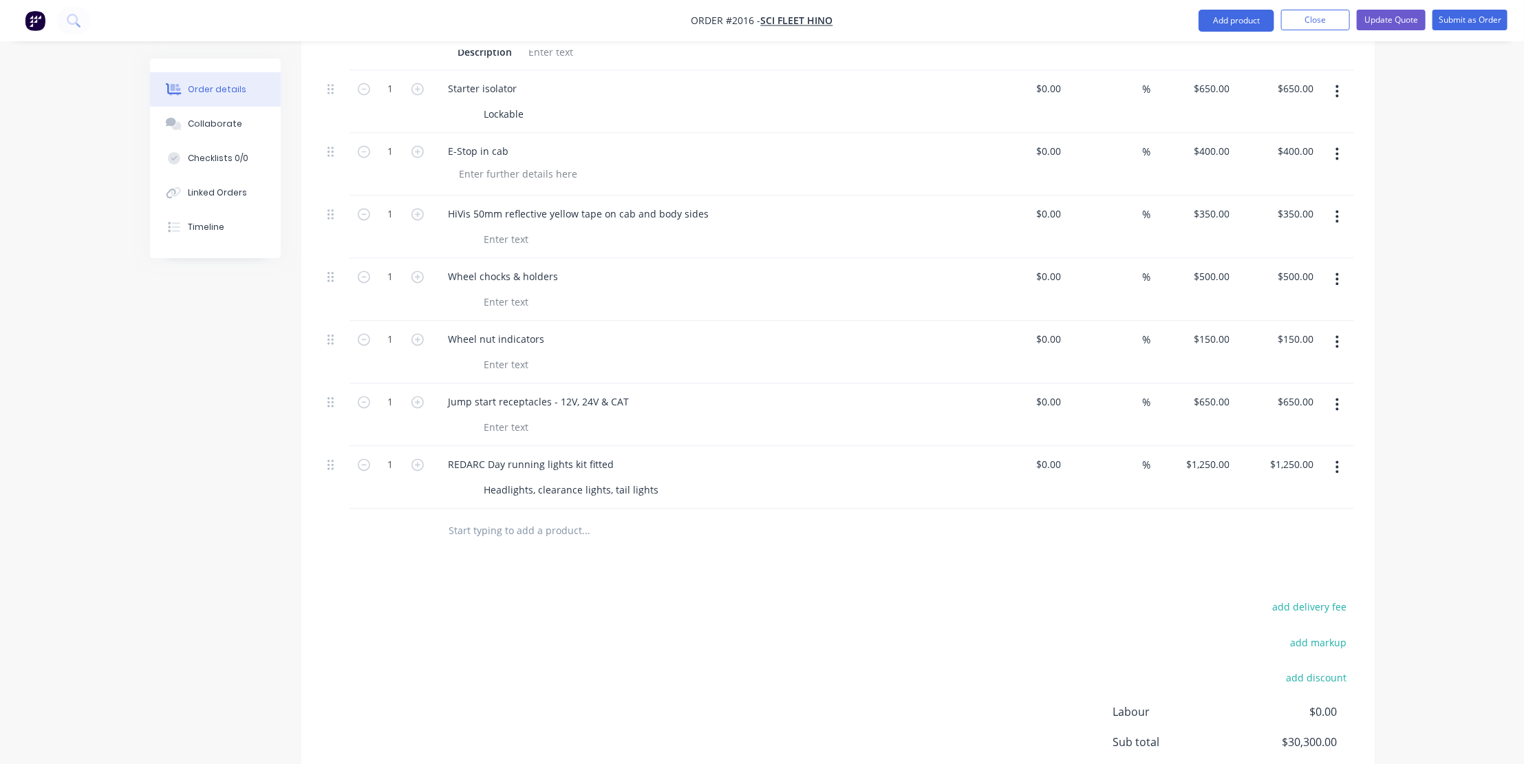
scroll to position [1626, 0]
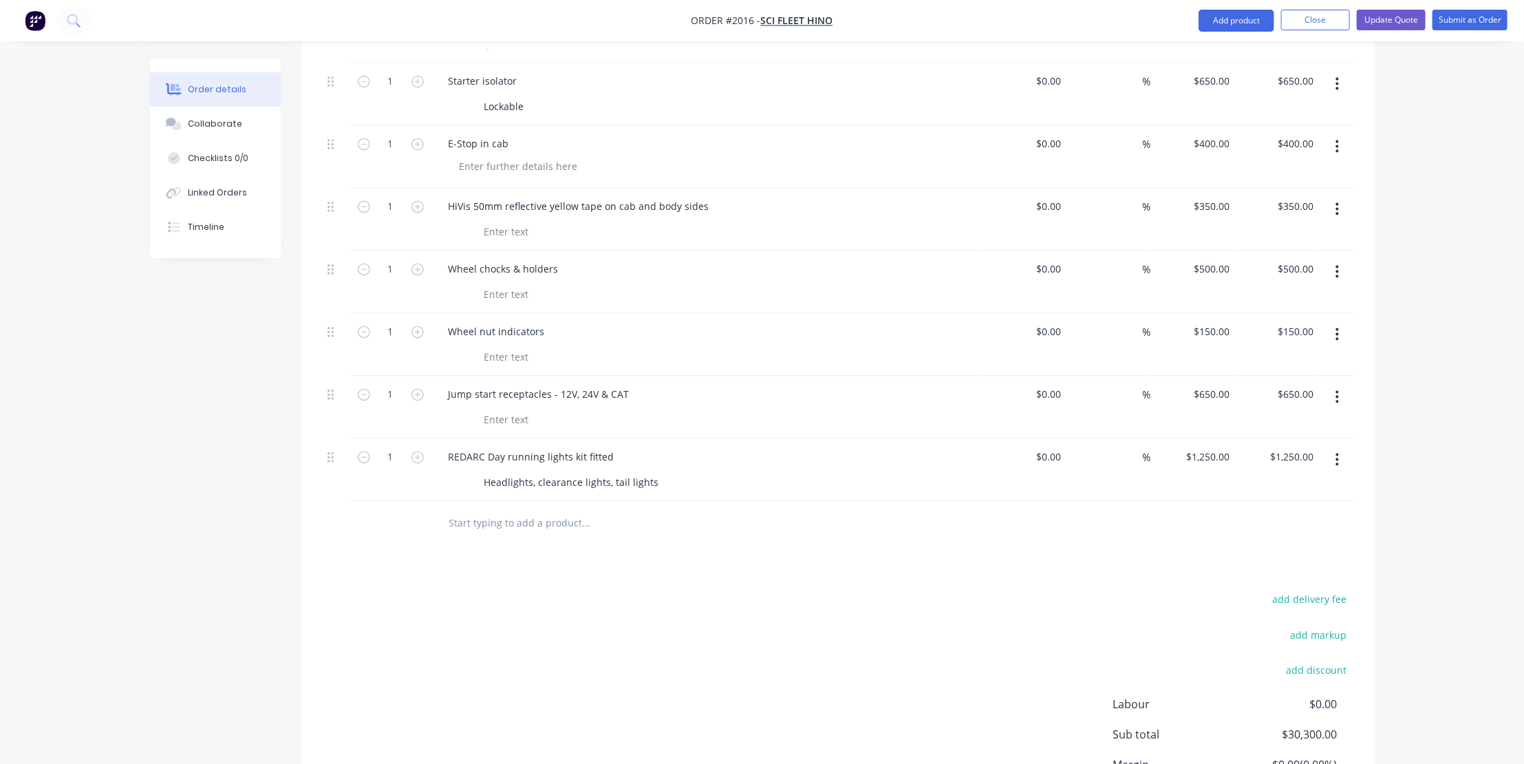
click at [1340, 447] on button "button" at bounding box center [1337, 459] width 32 height 25
click at [1251, 568] on div "Delete" at bounding box center [1289, 578] width 106 height 20
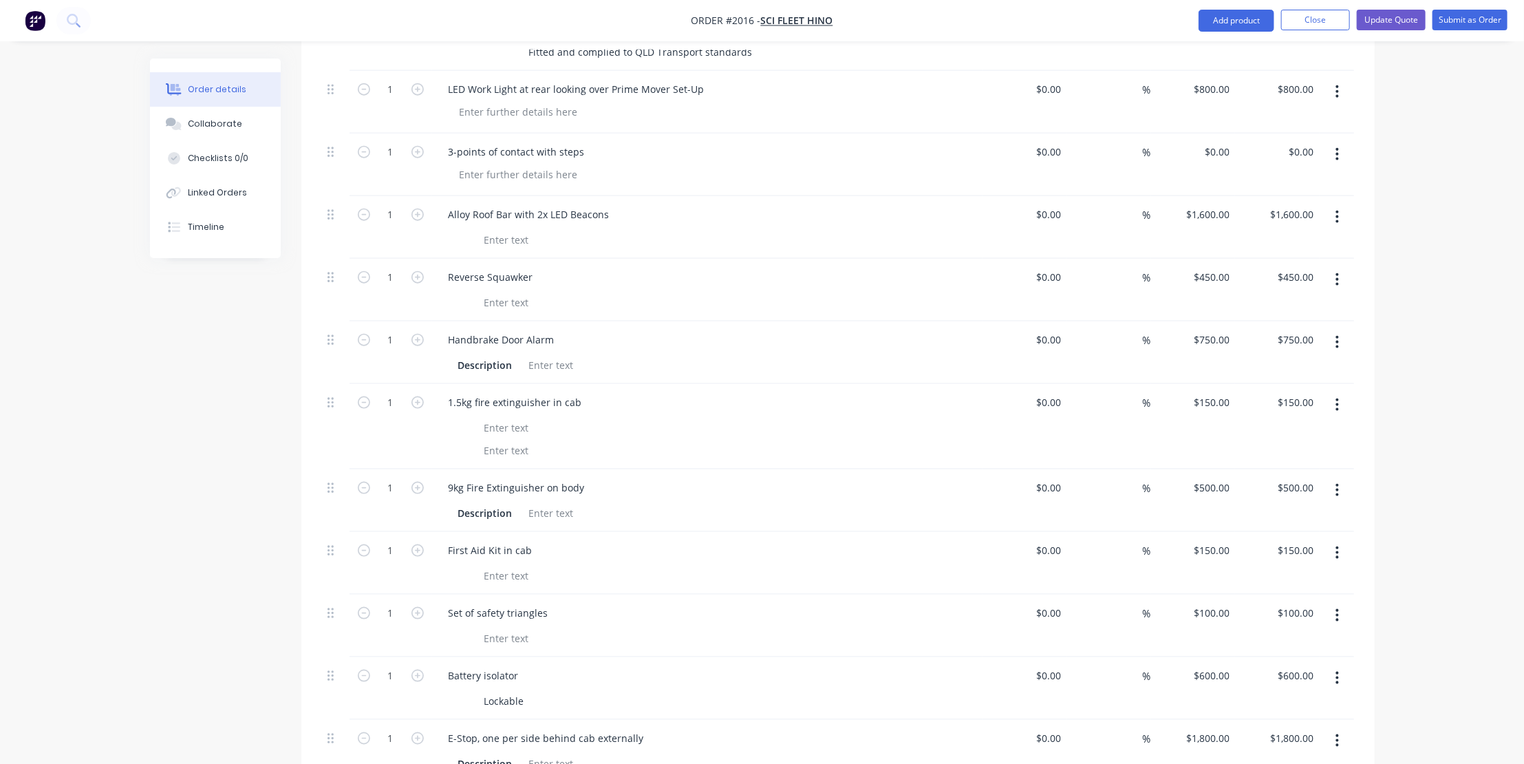
scroll to position [688, 0]
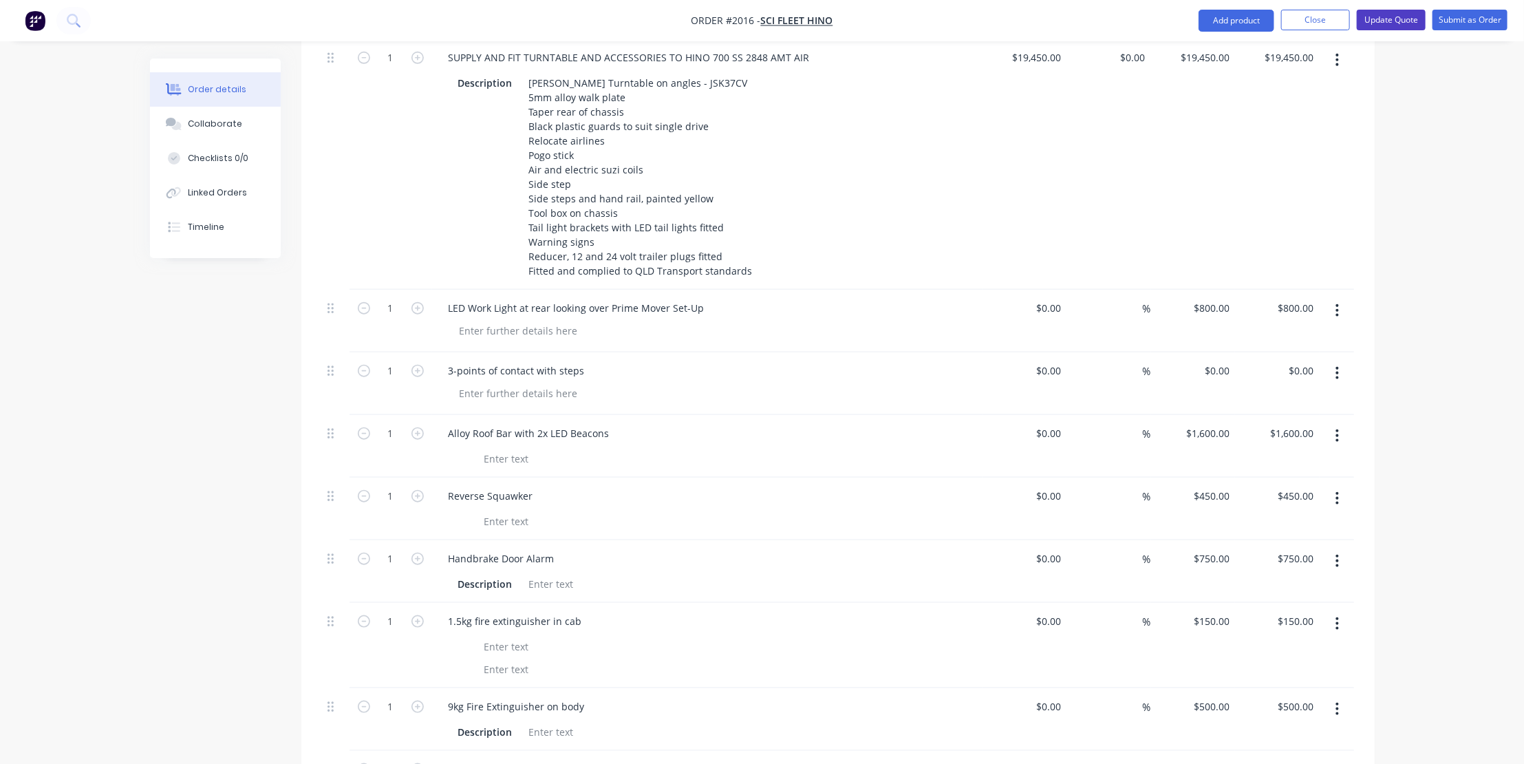
click at [1389, 17] on button "Update Quote" at bounding box center [1391, 20] width 69 height 21
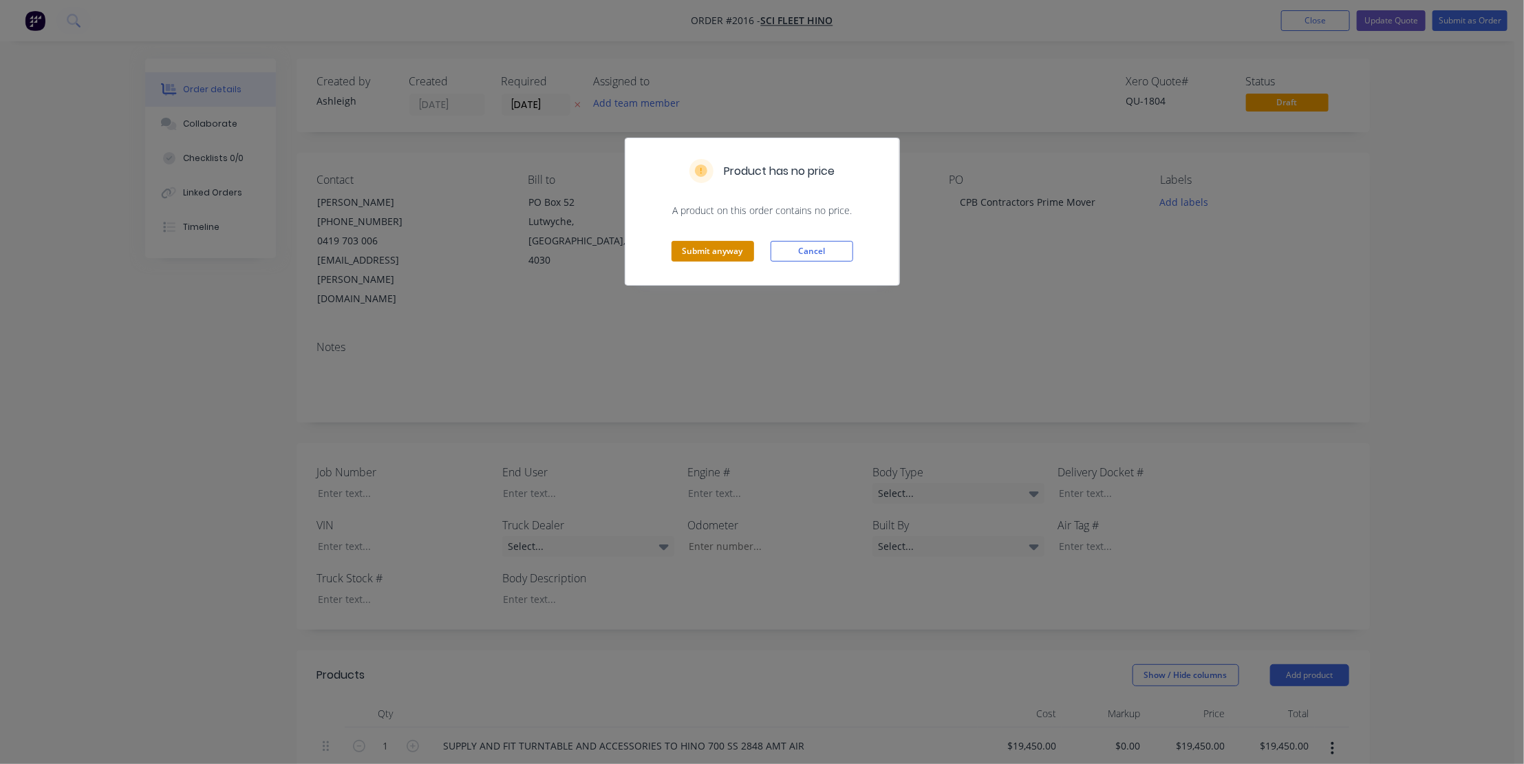
click at [700, 245] on button "Submit anyway" at bounding box center [712, 251] width 83 height 21
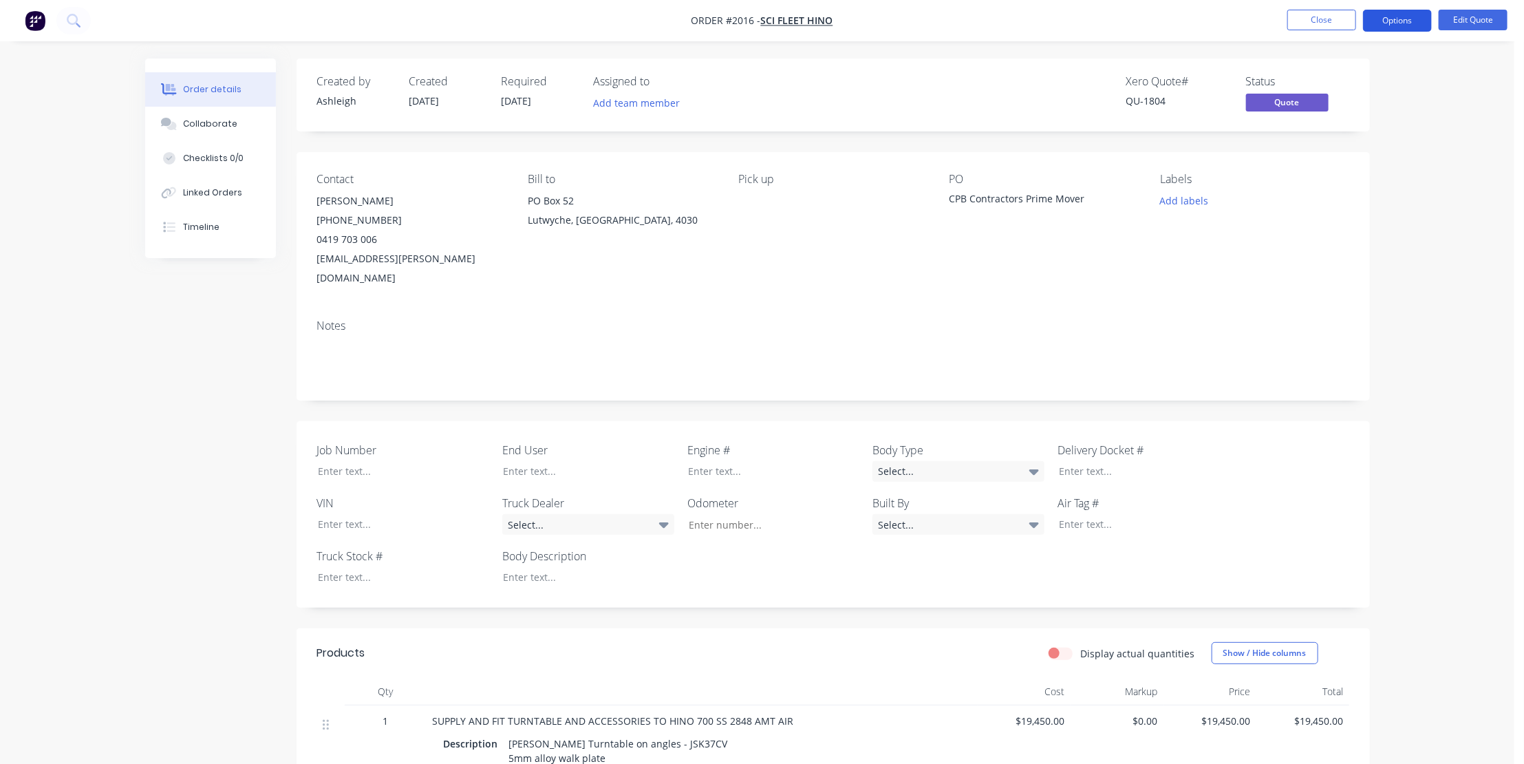
click at [1403, 17] on button "Options" at bounding box center [1397, 21] width 69 height 22
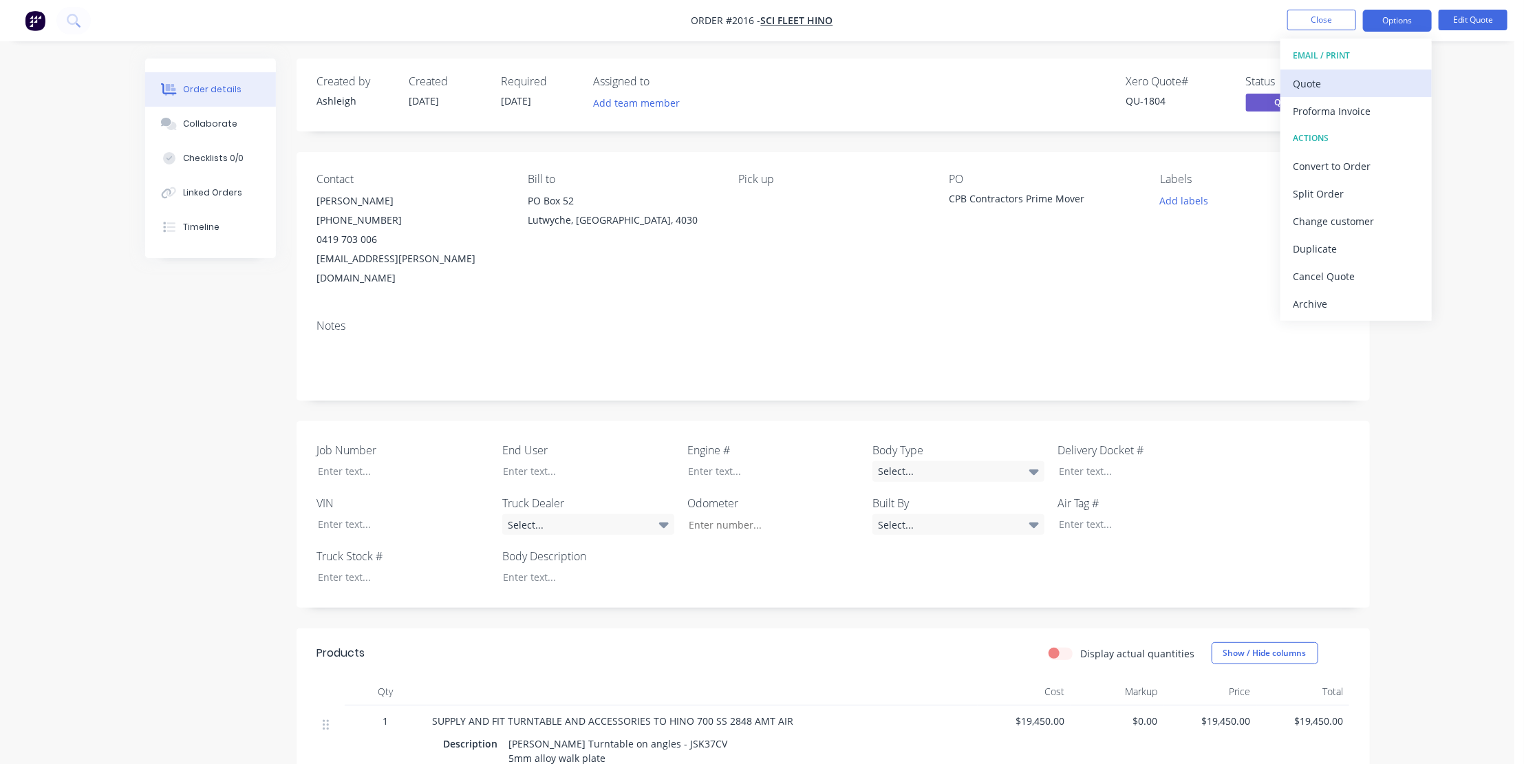
click at [1313, 81] on div "Quote" at bounding box center [1356, 84] width 127 height 20
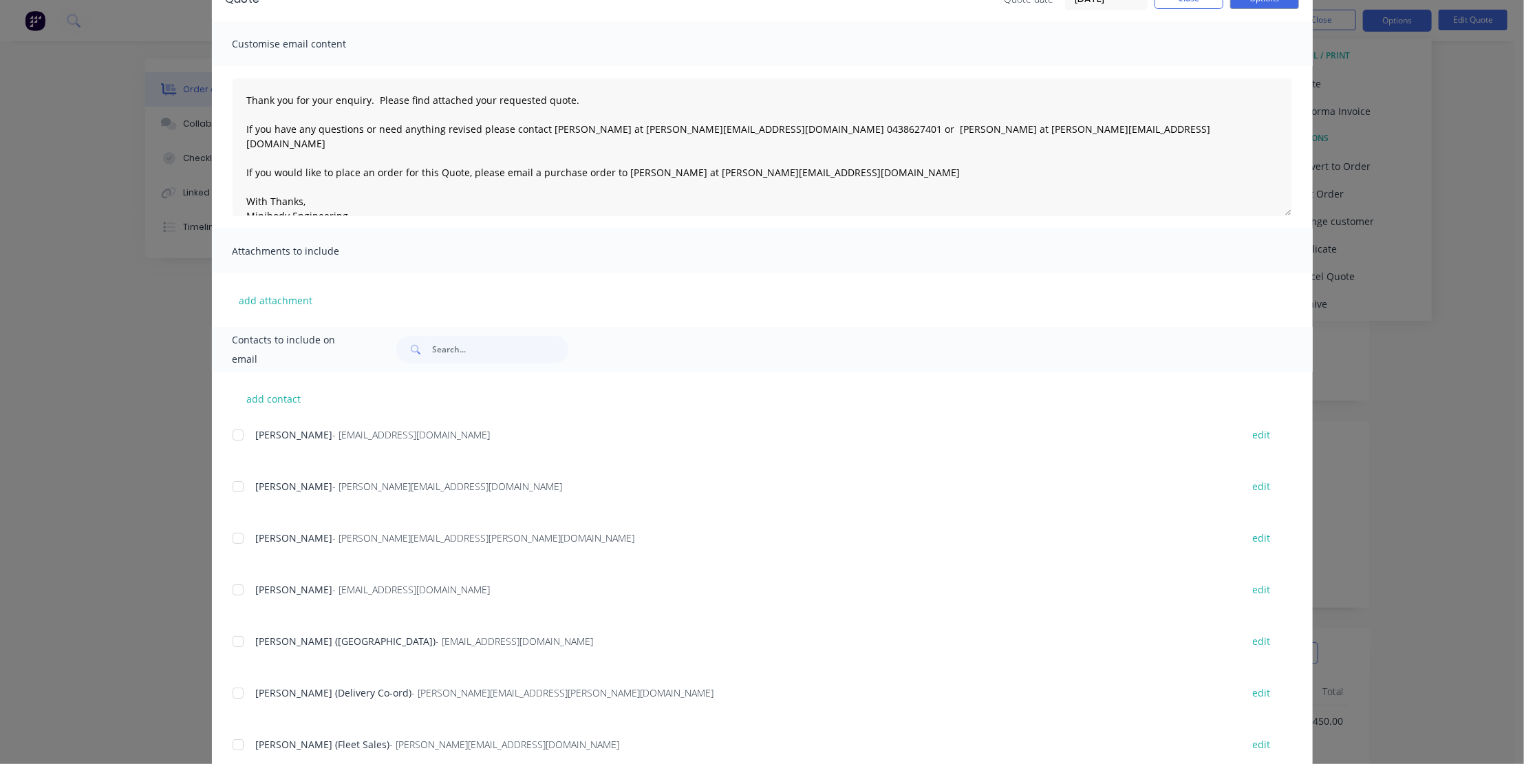
scroll to position [78, 0]
click at [228, 536] on div at bounding box center [238, 539] width 28 height 28
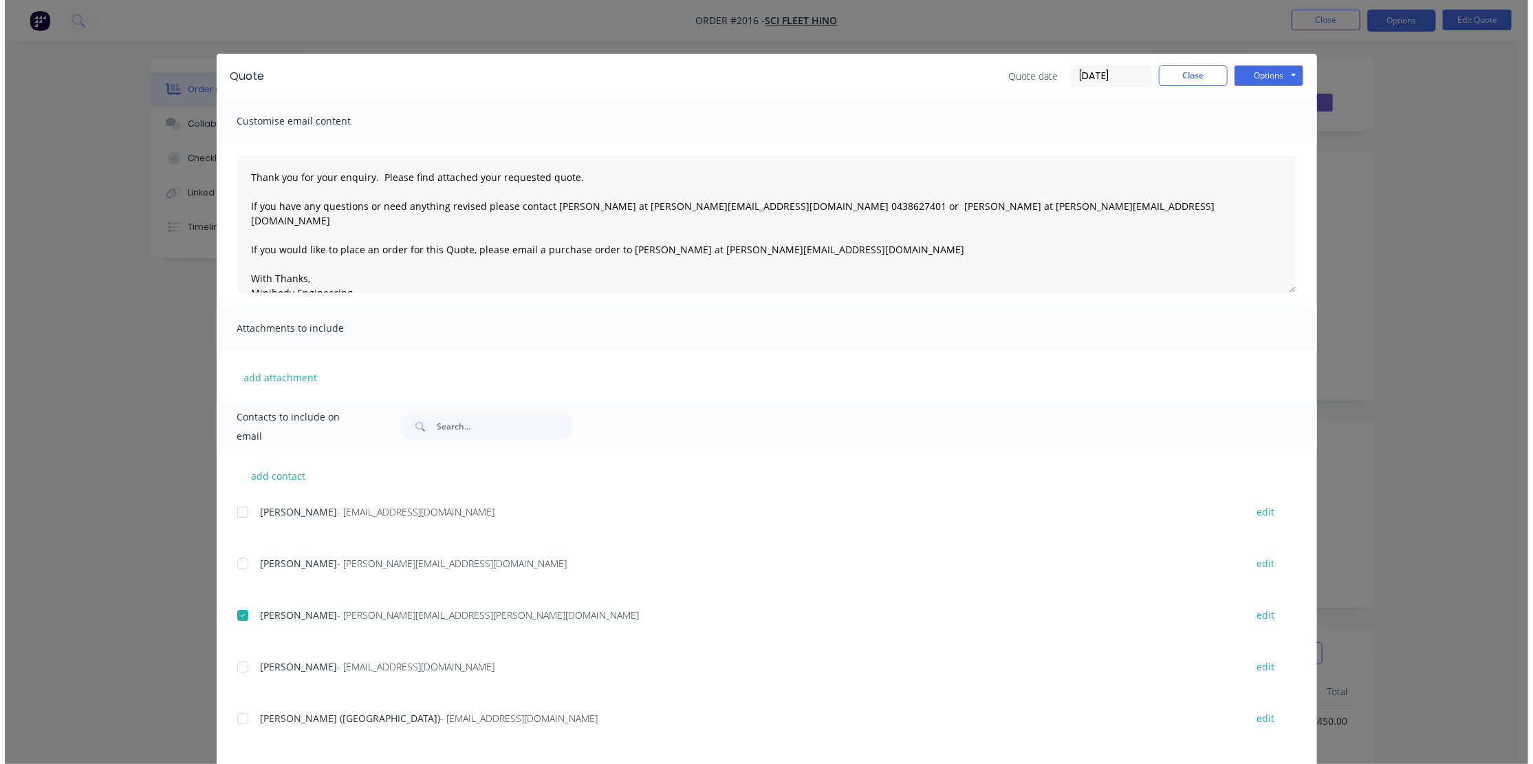
scroll to position [0, 0]
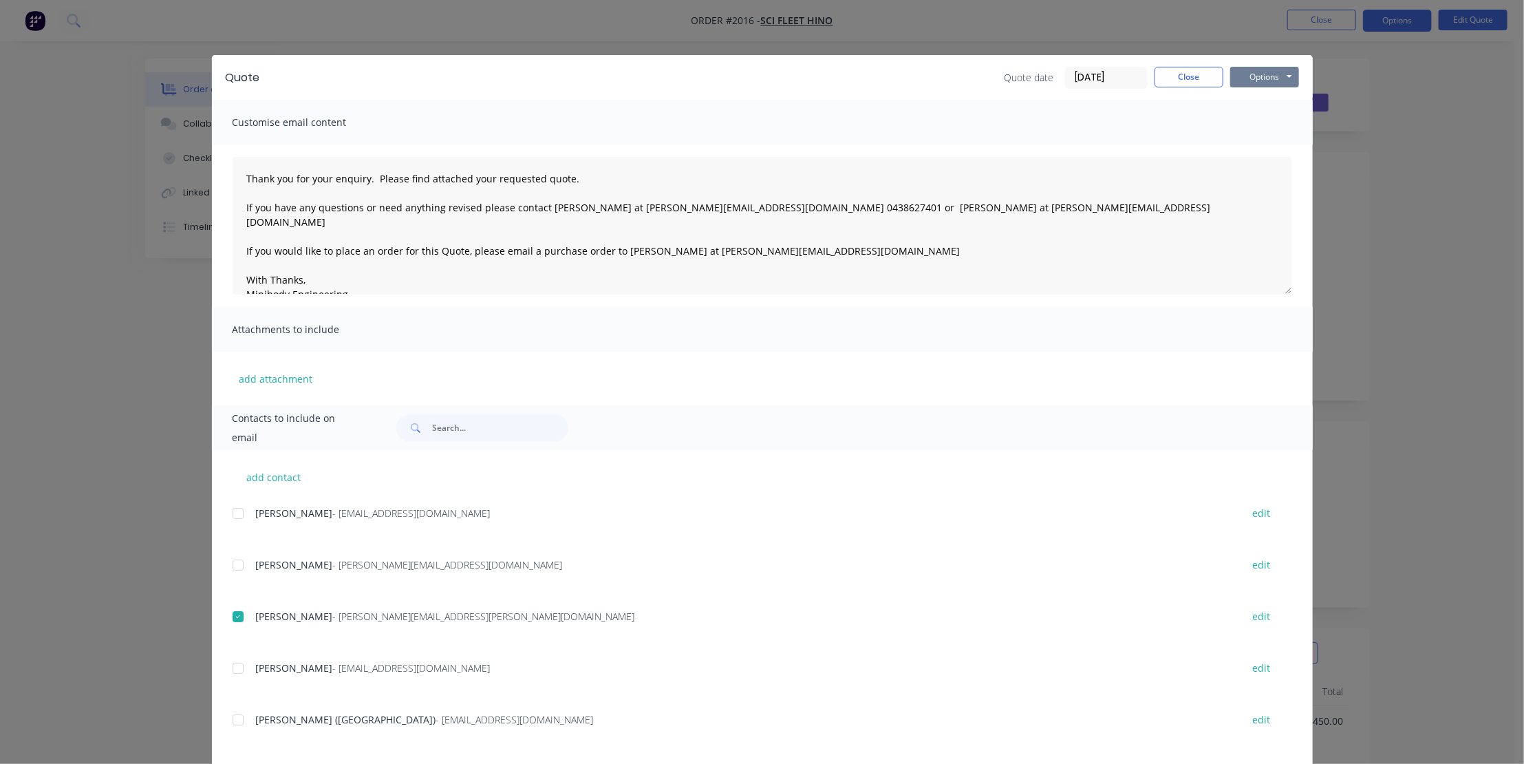
click at [1263, 75] on button "Options" at bounding box center [1264, 77] width 69 height 21
click at [1270, 144] on button "Email" at bounding box center [1274, 147] width 88 height 23
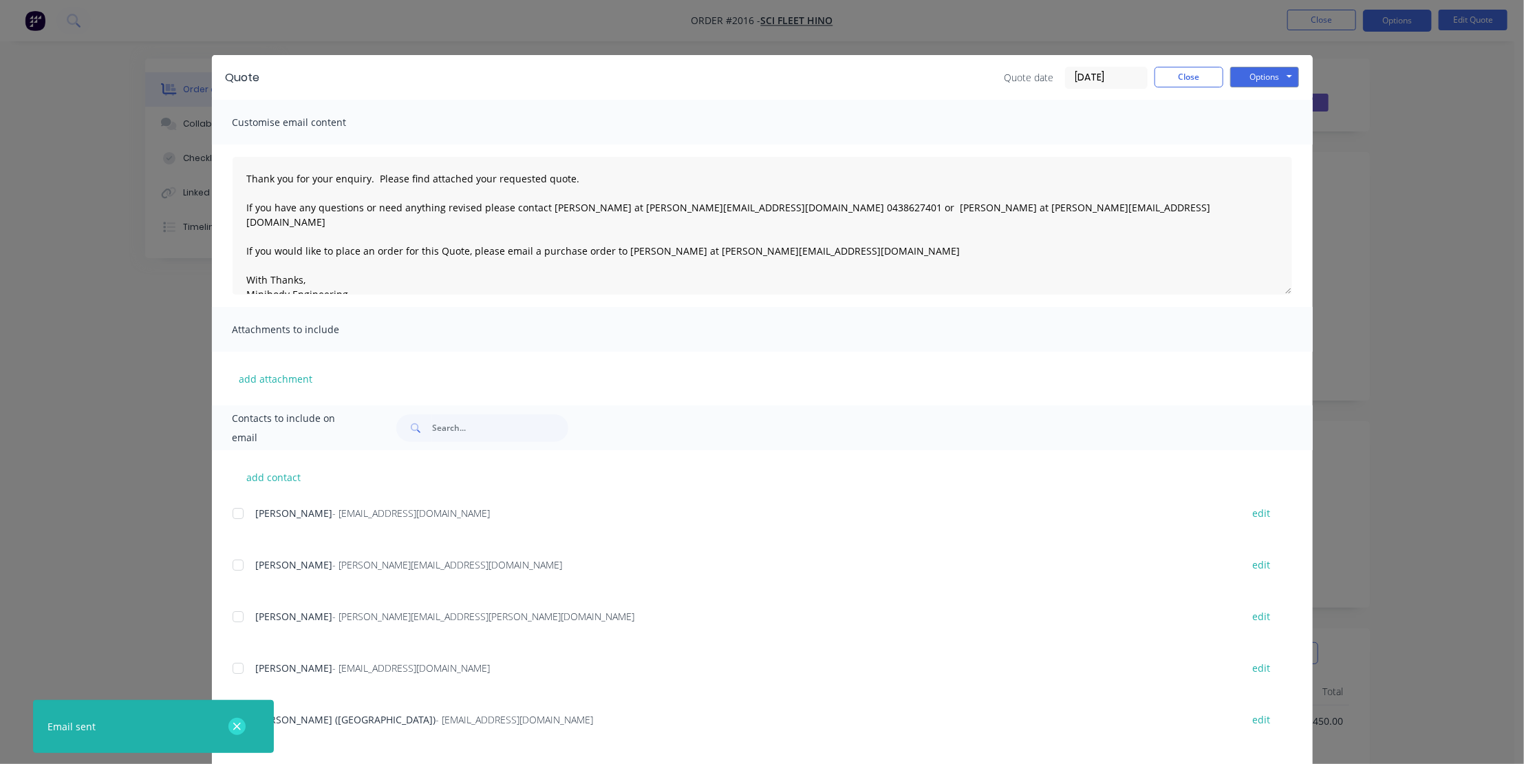
click at [236, 722] on icon "button" at bounding box center [237, 726] width 9 height 12
type textarea "Thank you for your enquiry. Please find attached your requested quote. If you h…"
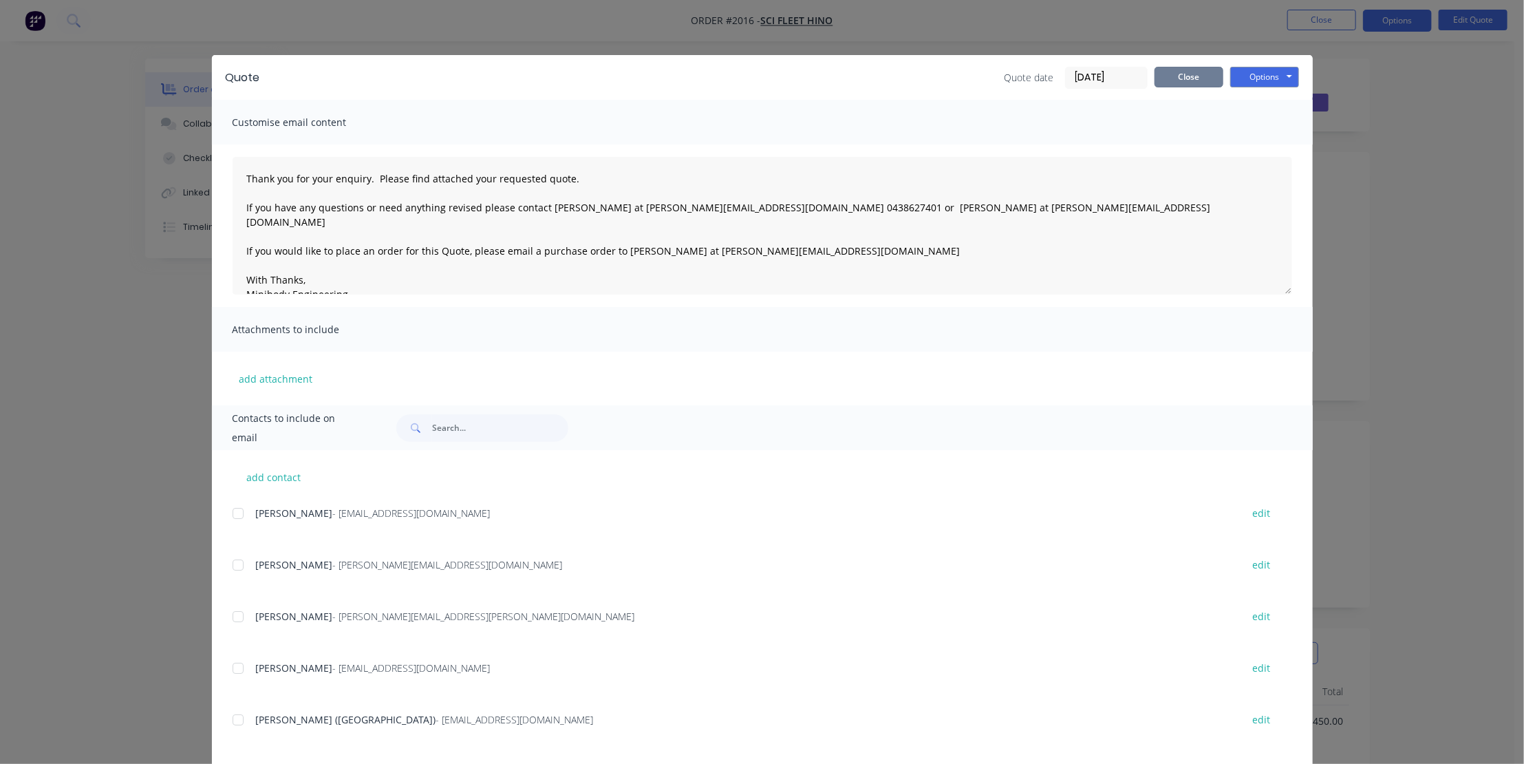
click at [1198, 79] on button "Close" at bounding box center [1188, 77] width 69 height 21
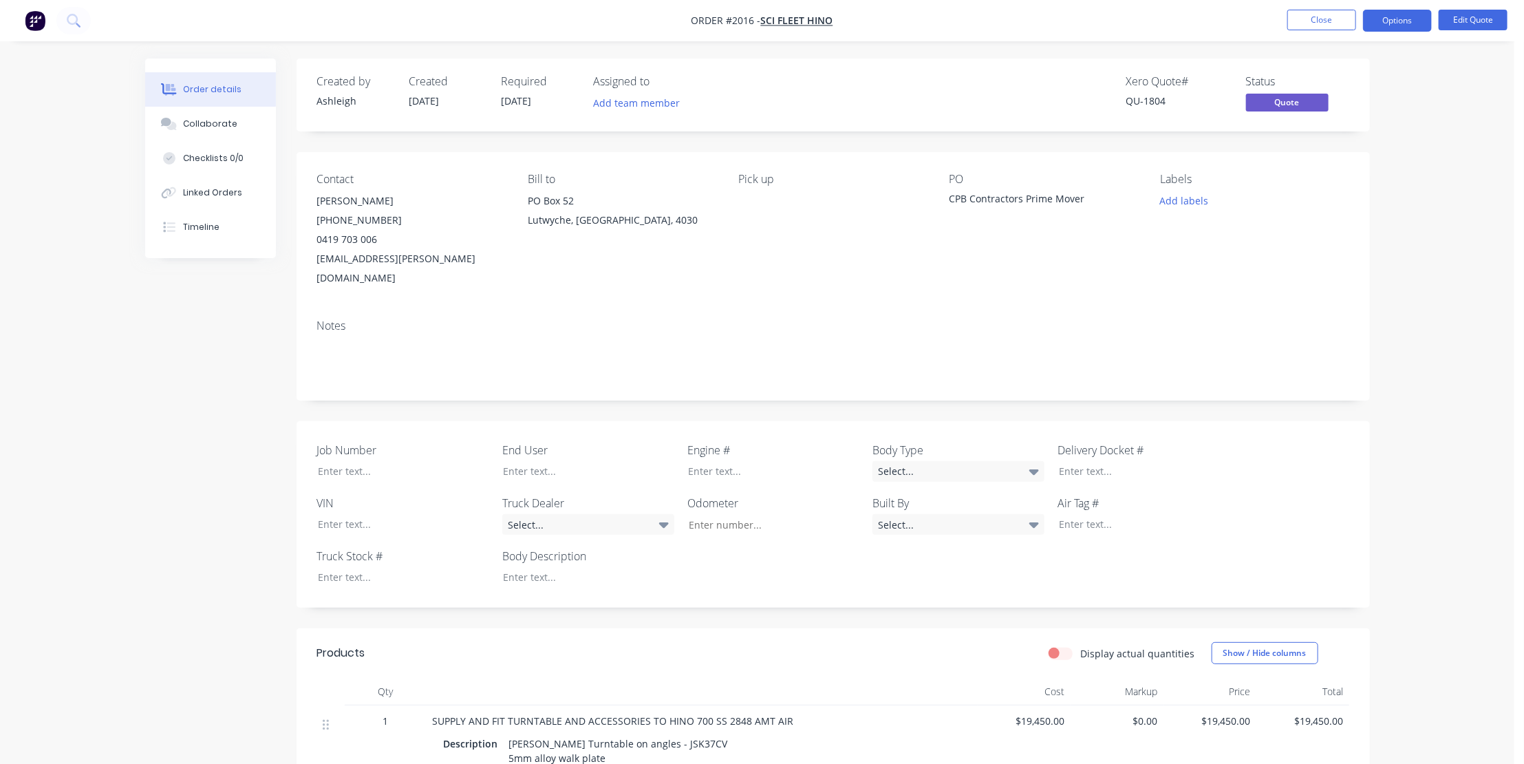
click at [1321, 19] on button "Close" at bounding box center [1321, 20] width 69 height 21
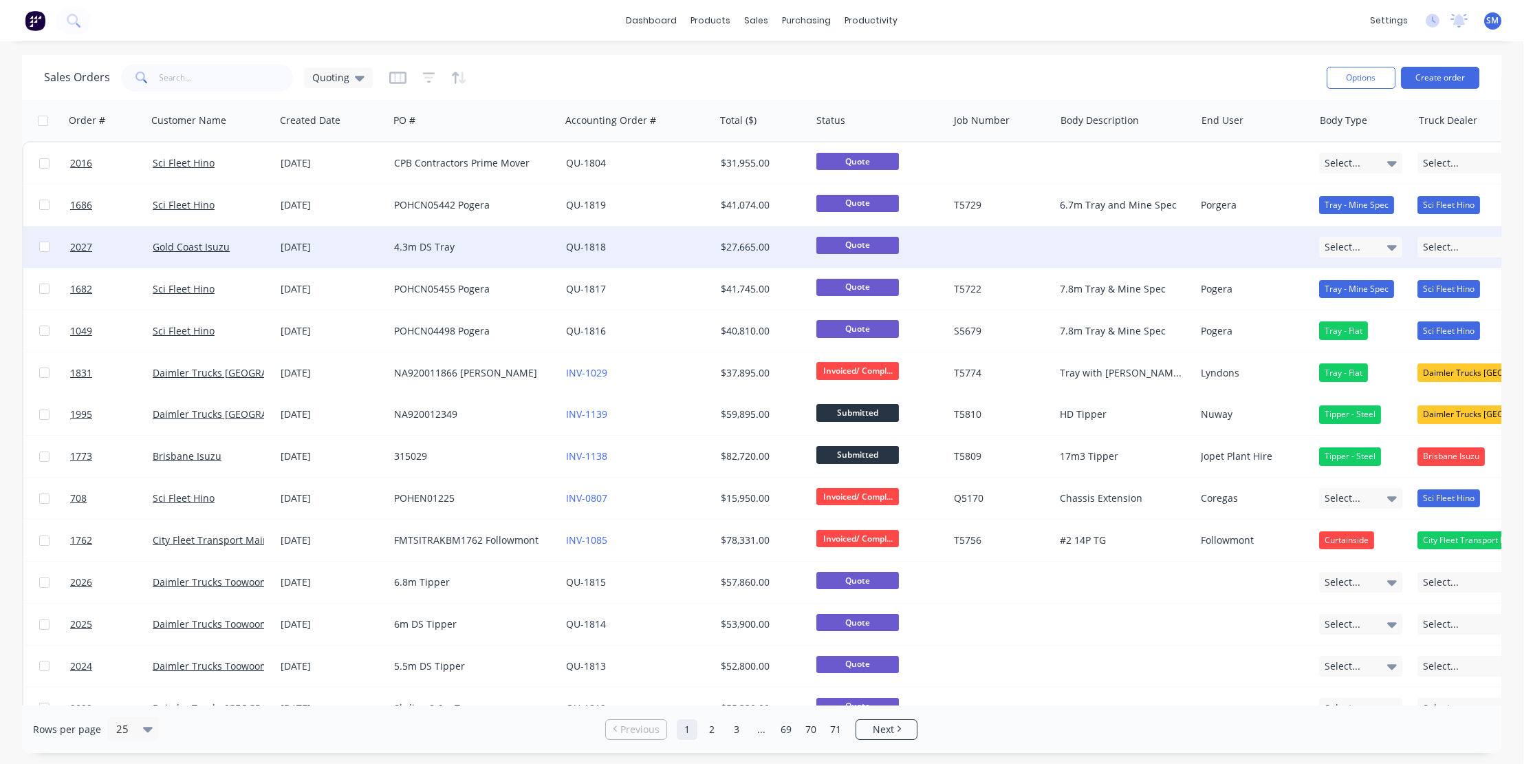
click at [407, 244] on div "4.3m DS Tray" at bounding box center [470, 247] width 153 height 14
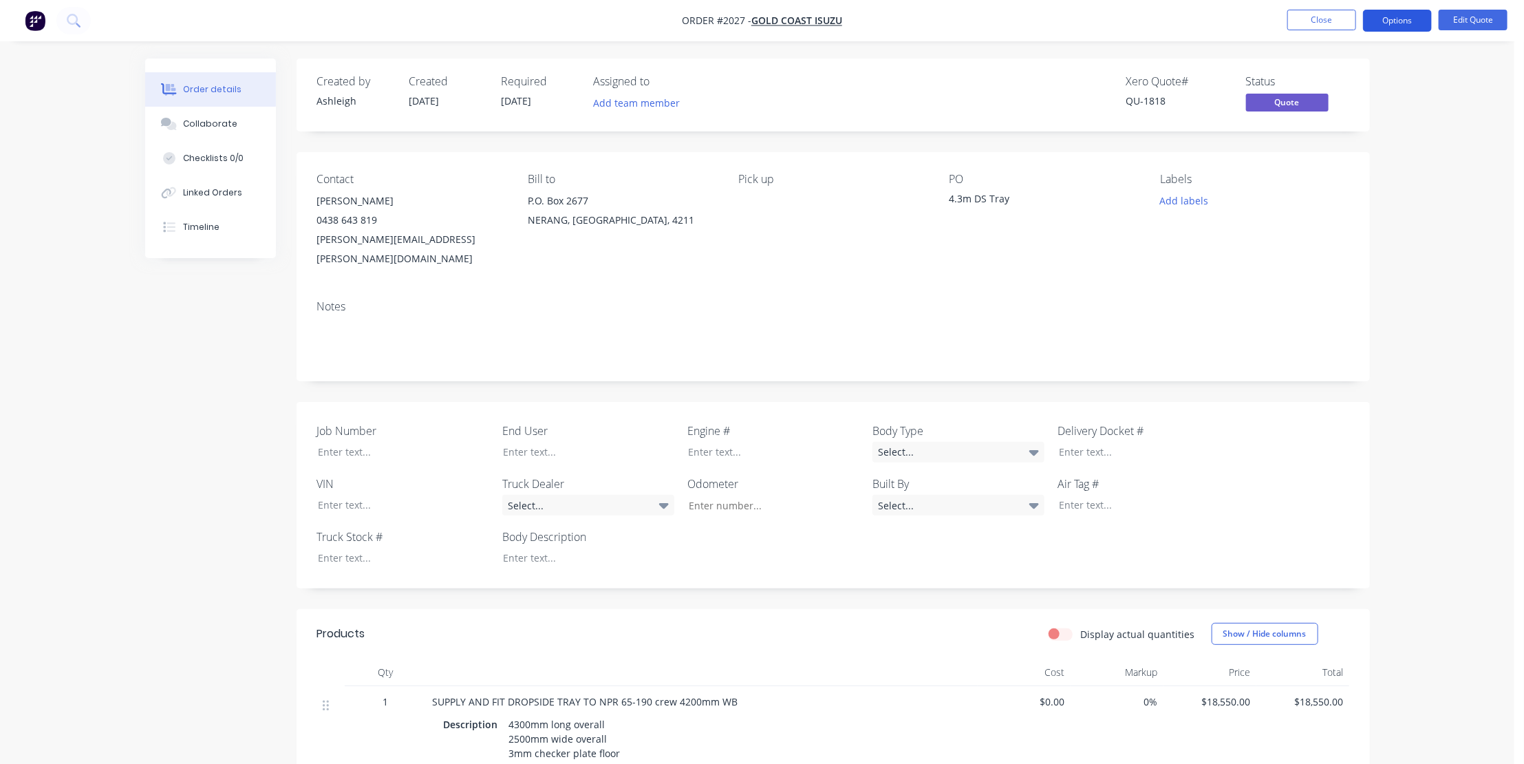
click at [1392, 19] on button "Options" at bounding box center [1397, 21] width 69 height 22
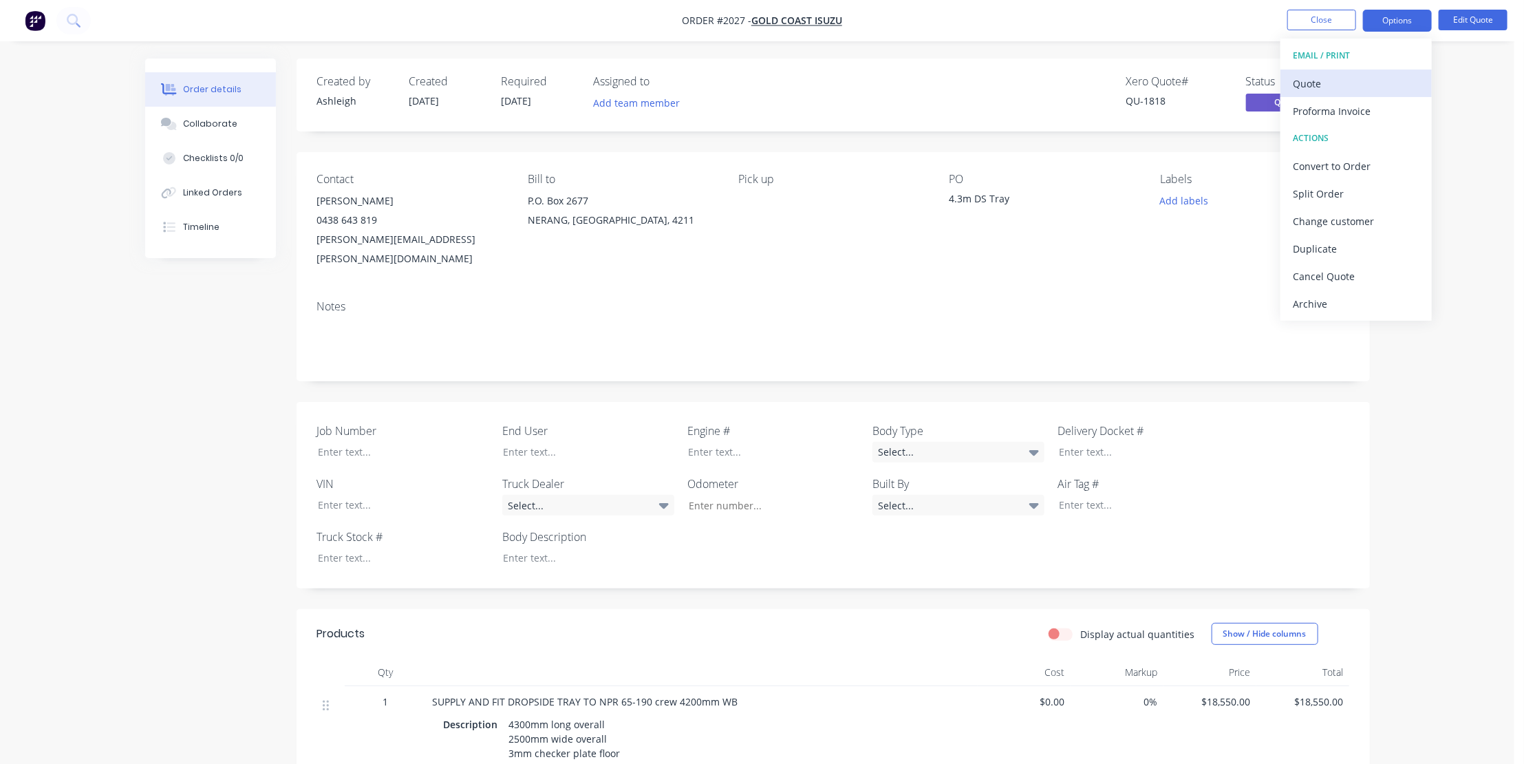
click at [1312, 79] on div "Quote" at bounding box center [1356, 84] width 127 height 20
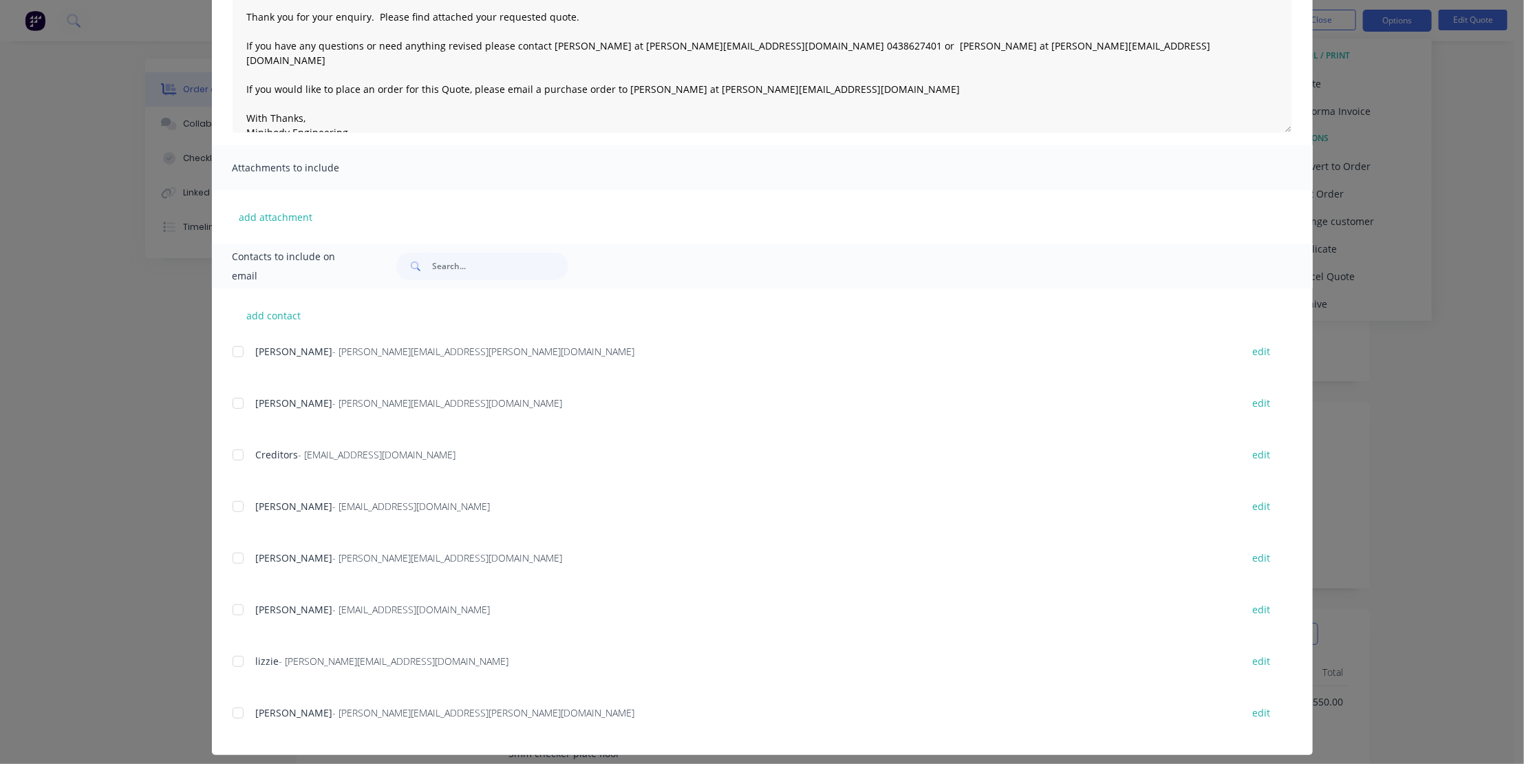
scroll to position [172, 0]
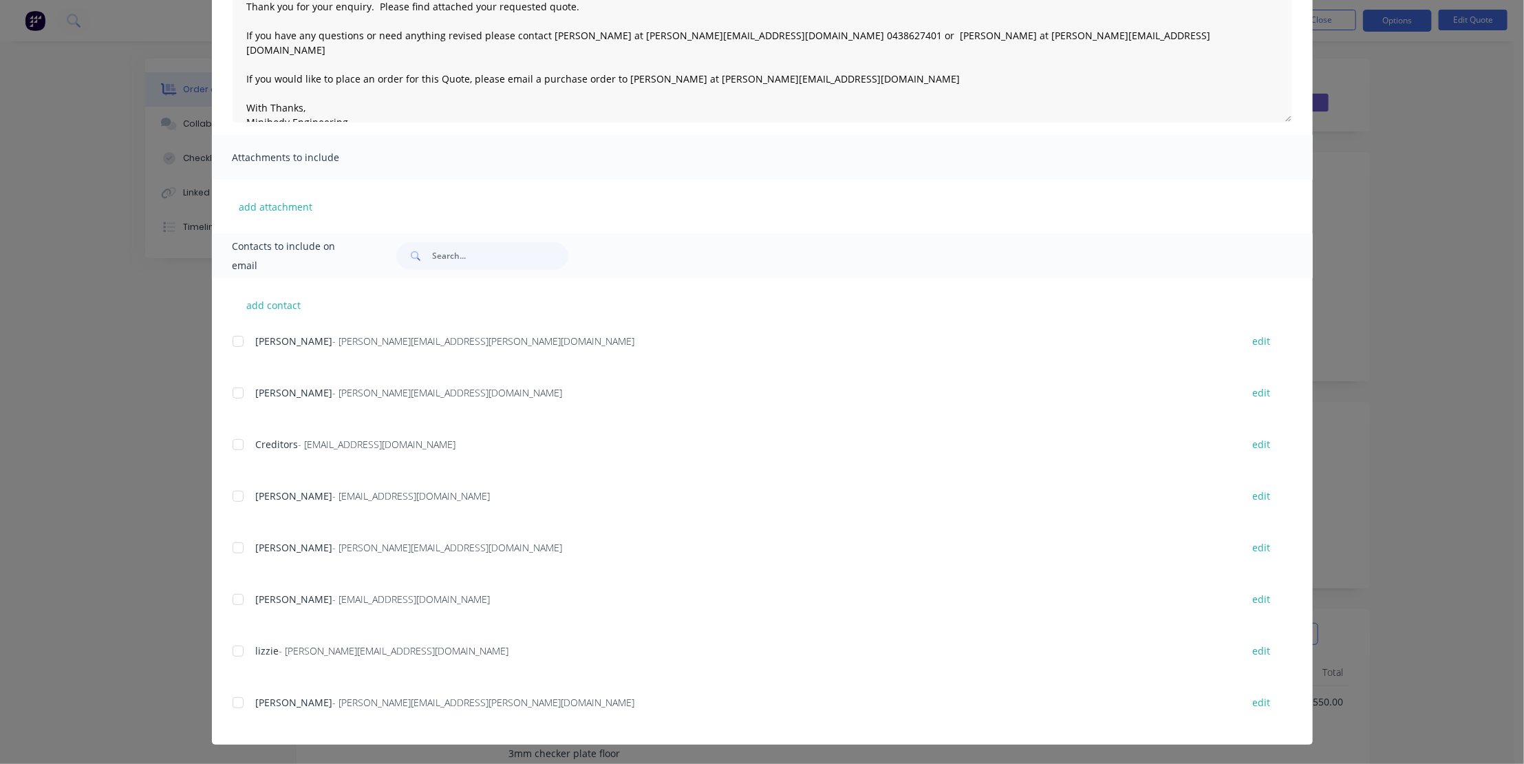
click at [233, 701] on div at bounding box center [238, 703] width 28 height 28
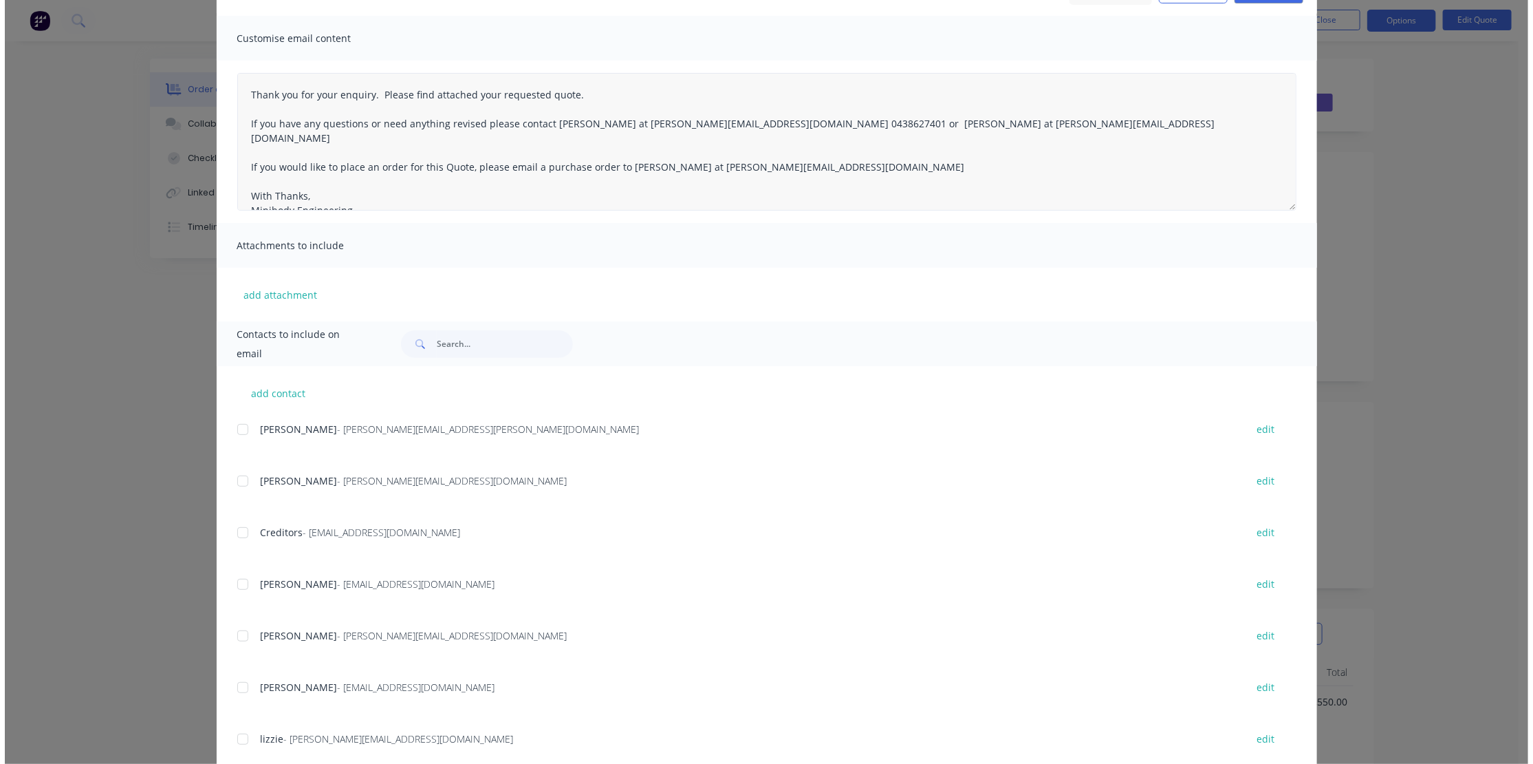
scroll to position [0, 0]
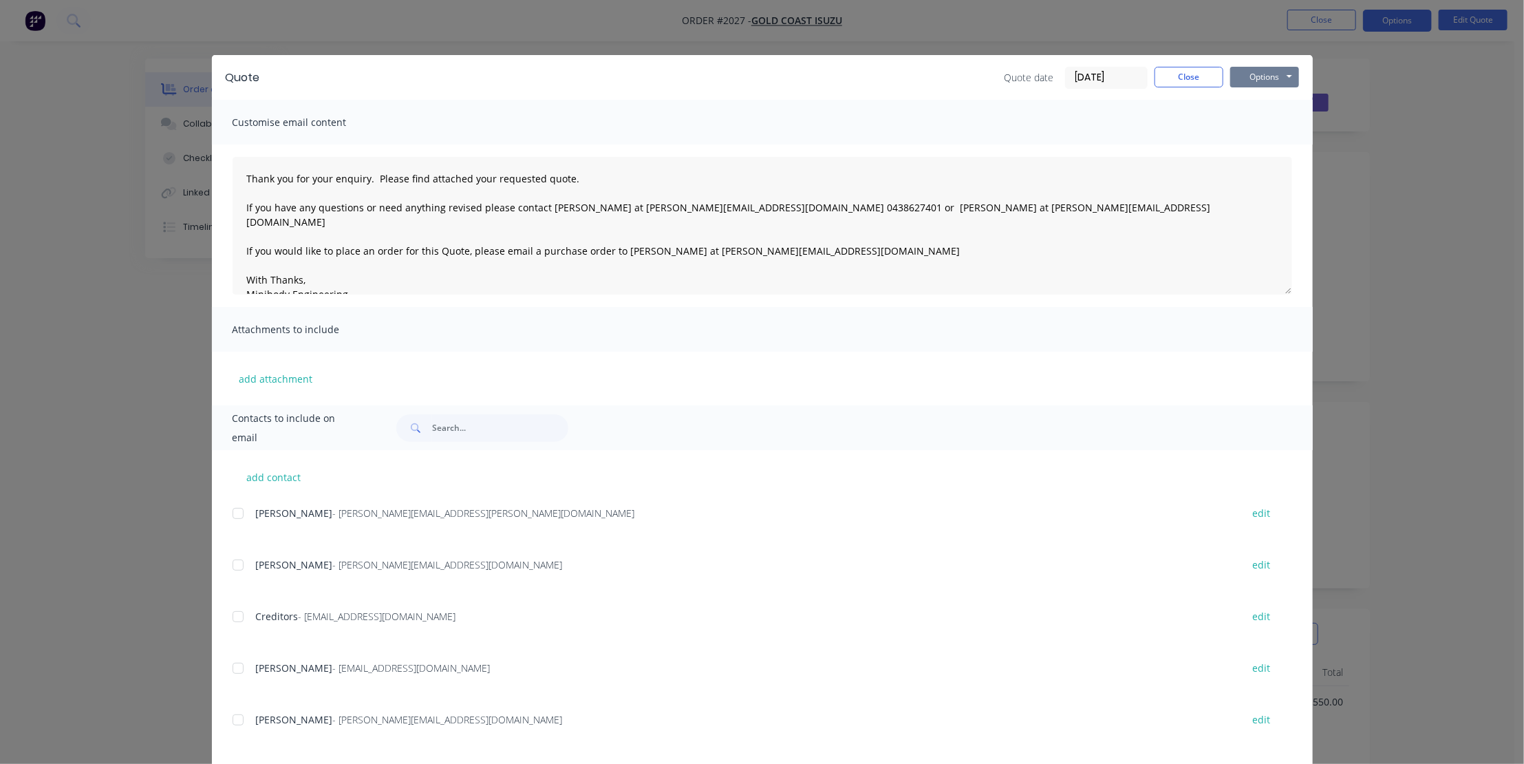
click at [1253, 69] on button "Options" at bounding box center [1264, 77] width 69 height 21
click at [1260, 144] on button "Email" at bounding box center [1274, 147] width 88 height 23
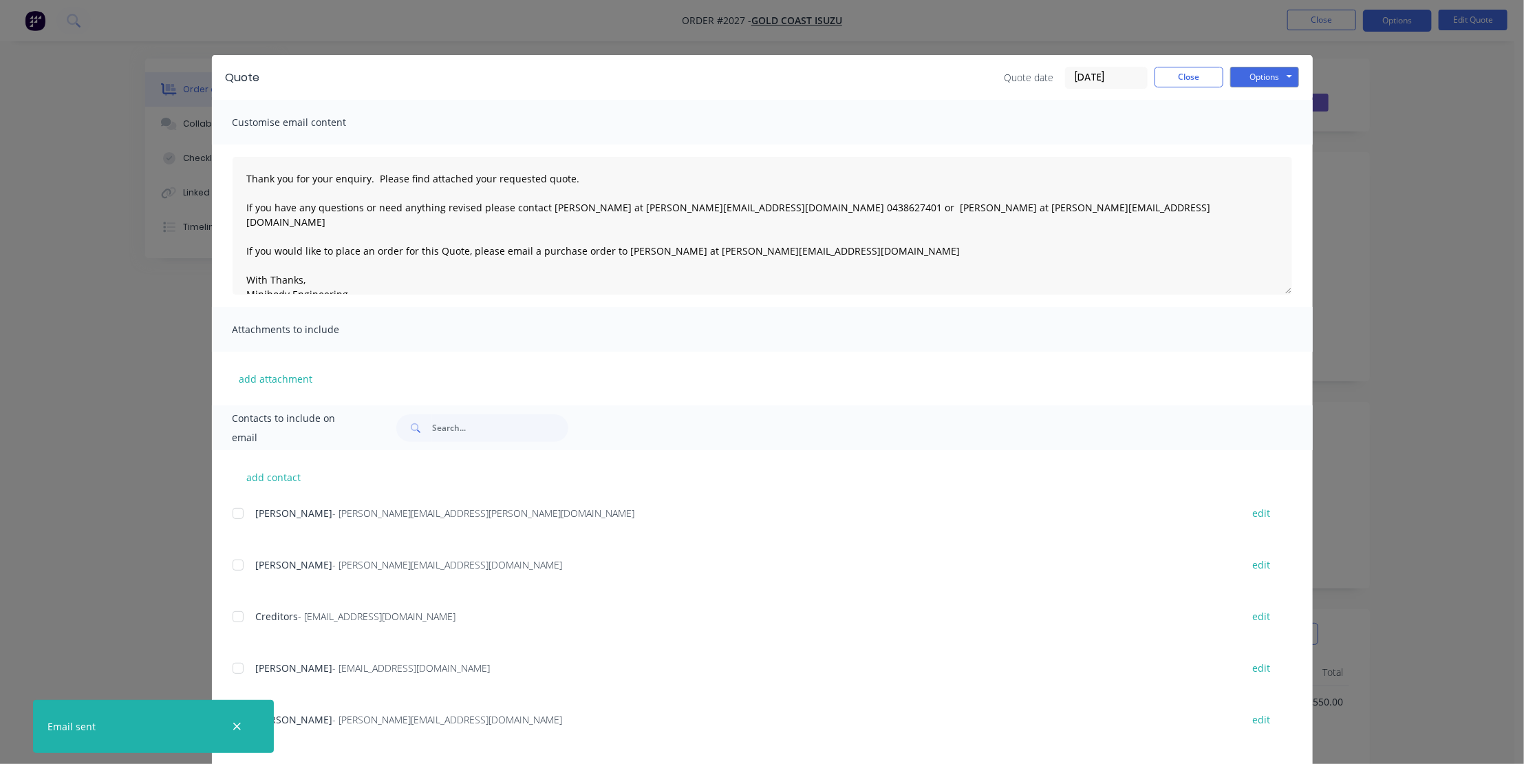
drag, startPoint x: 239, startPoint y: 724, endPoint x: 267, endPoint y: 726, distance: 27.6
click at [240, 727] on icon "button" at bounding box center [237, 726] width 9 height 12
type textarea "Thank you for your enquiry. Please find attached your requested quote. If you h…"
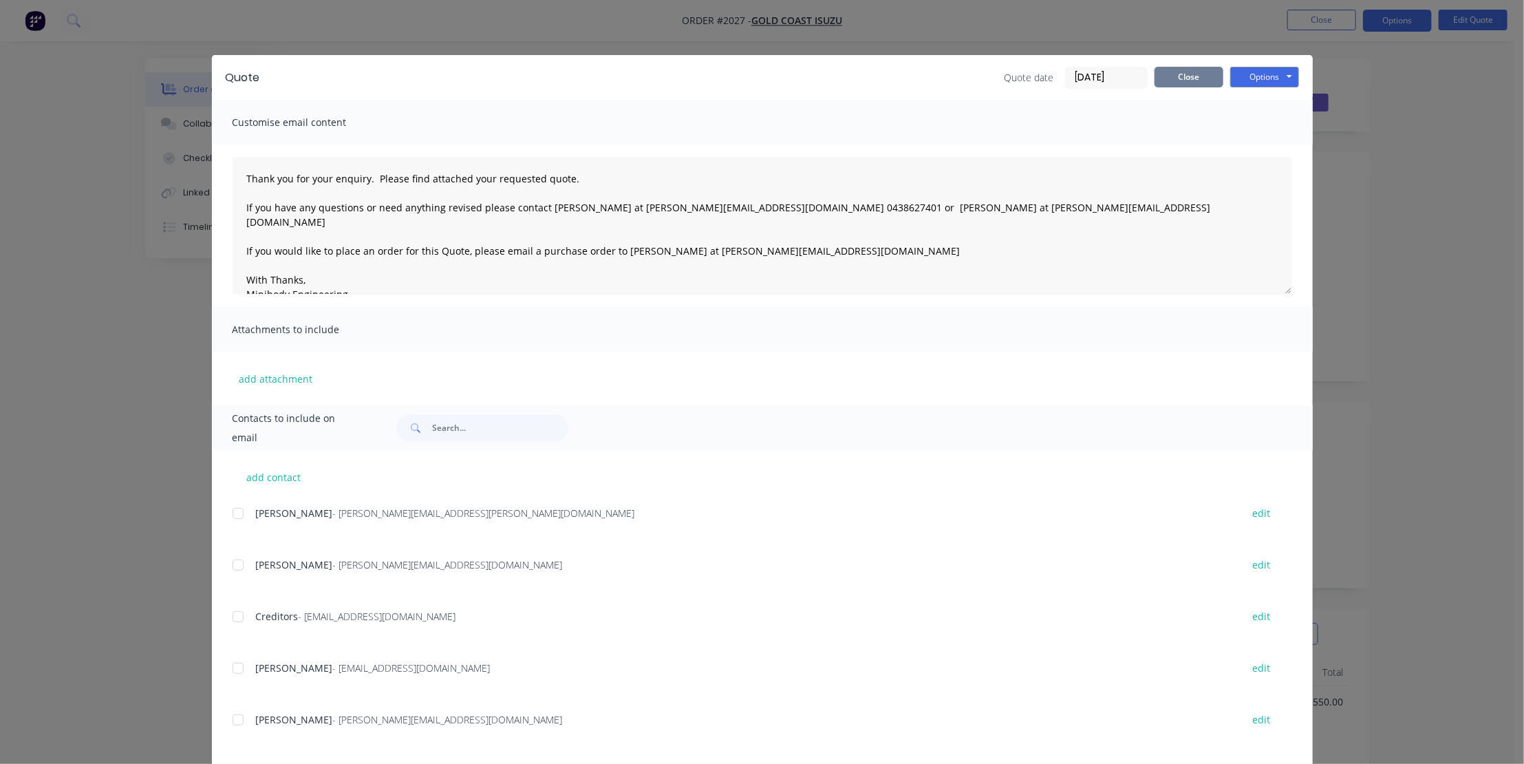
click at [1185, 73] on button "Close" at bounding box center [1188, 77] width 69 height 21
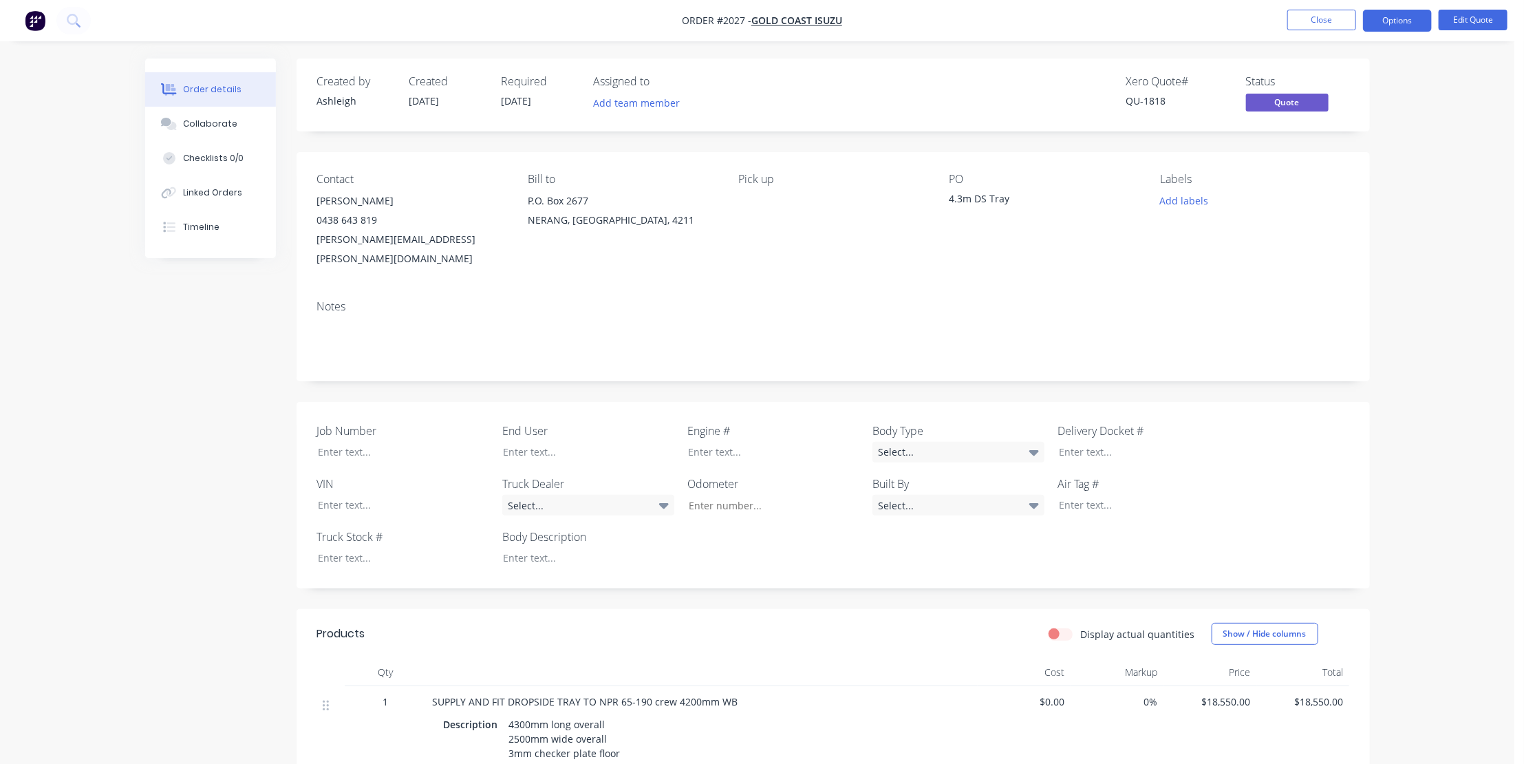
click at [1436, 210] on div "Order details Collaborate Checklists 0/0 Linked Orders Timeline Order details C…" at bounding box center [757, 753] width 1514 height 1507
click at [1312, 13] on button "Close" at bounding box center [1321, 20] width 69 height 21
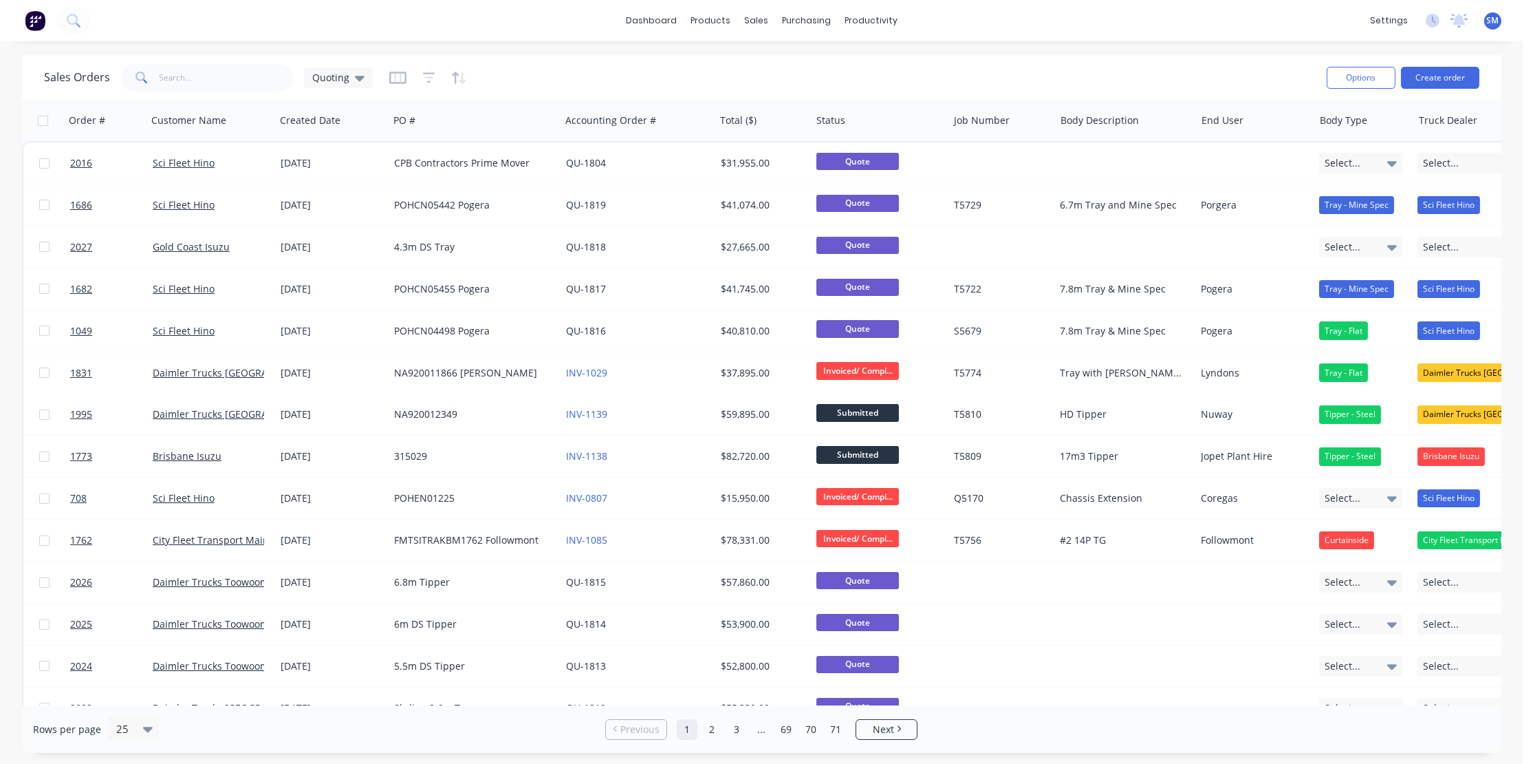
click at [859, 69] on div "Sales Orders Quoting" at bounding box center [680, 78] width 1272 height 34
click at [953, 78] on div "Sales Orders Quoting" at bounding box center [680, 78] width 1272 height 34
drag, startPoint x: 1020, startPoint y: 69, endPoint x: 1057, endPoint y: 14, distance: 66.4
click at [1020, 70] on div "Sales Orders Quoting" at bounding box center [680, 78] width 1272 height 34
drag, startPoint x: 1066, startPoint y: 25, endPoint x: 1107, endPoint y: 3, distance: 46.8
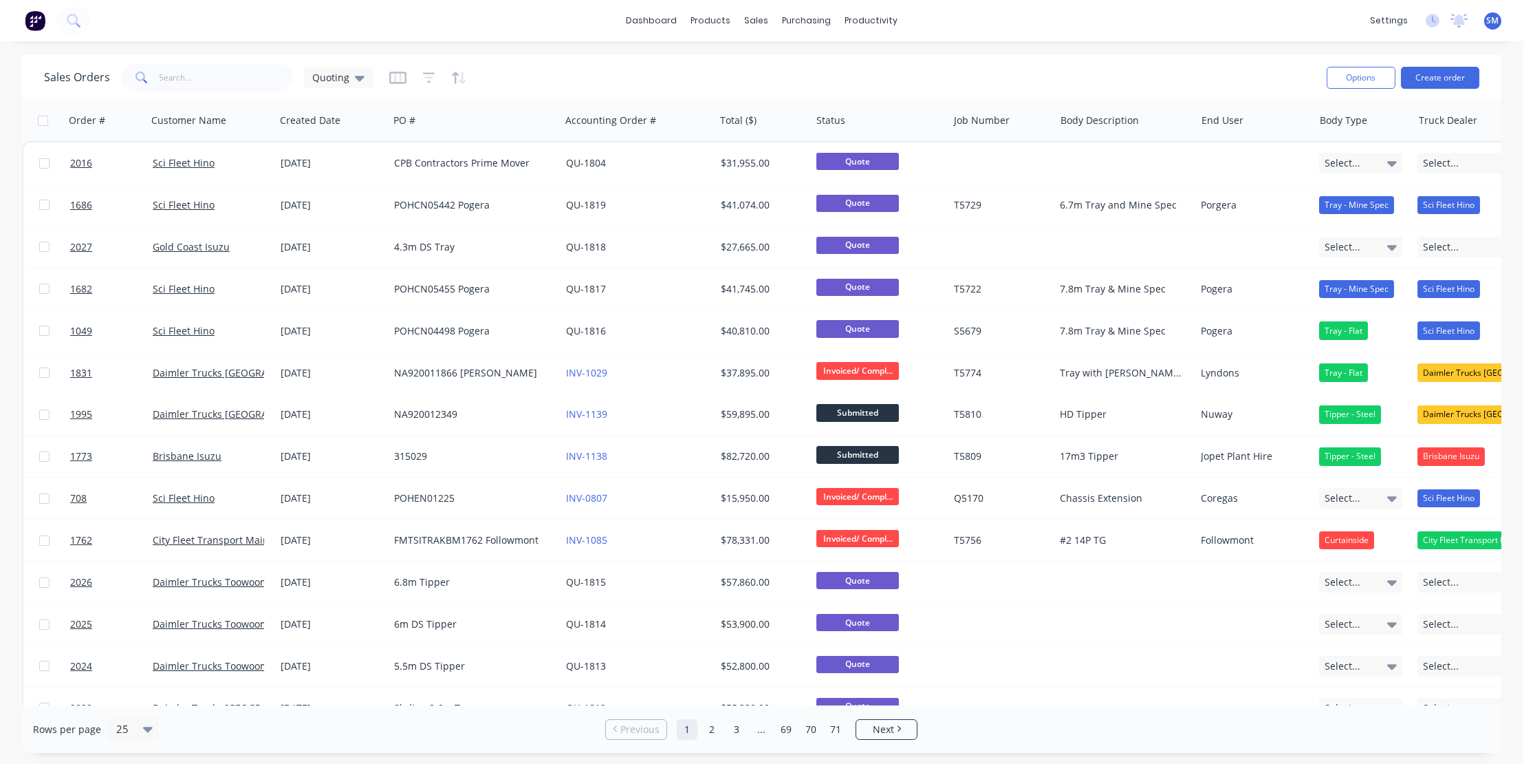
click at [1066, 26] on div "dashboard products sales purchasing productivity dashboard products Product Cat…" at bounding box center [762, 20] width 1524 height 41
